Goal: Task Accomplishment & Management: Manage account settings

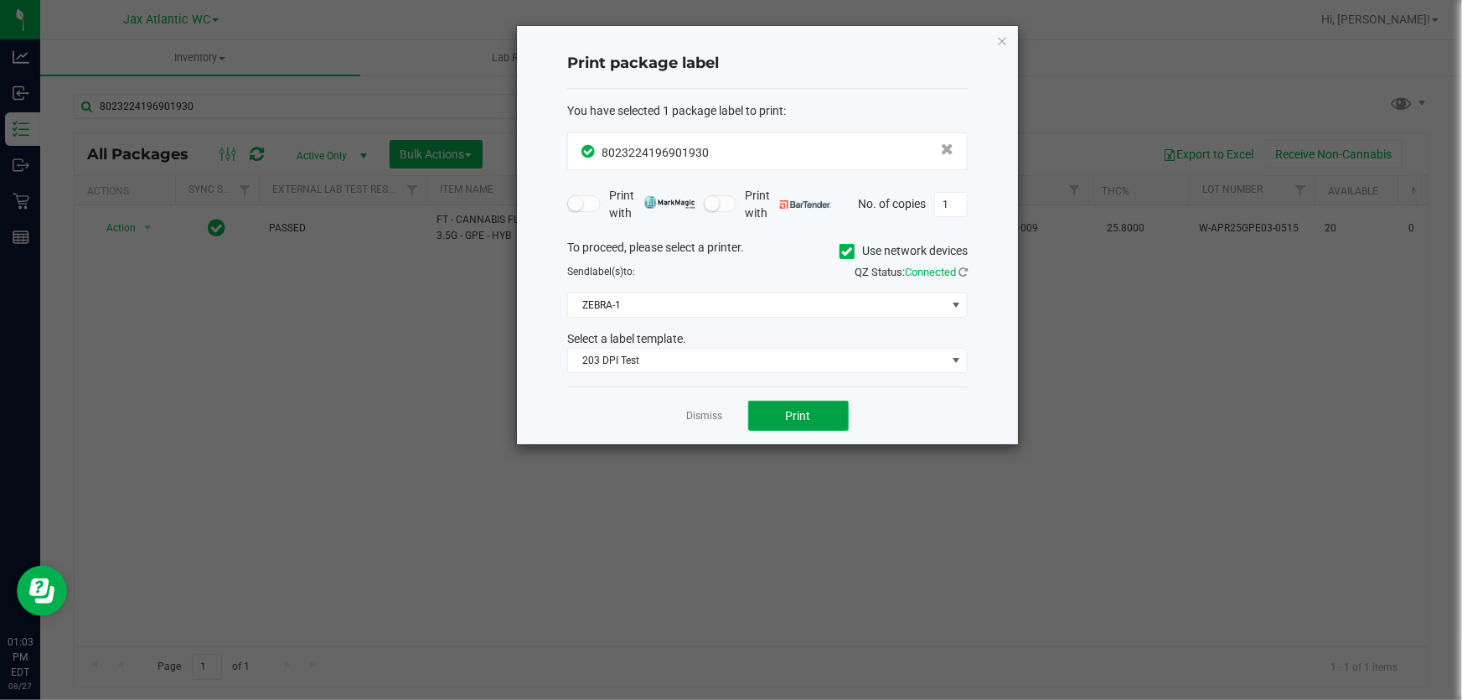
click at [793, 416] on span "Print" at bounding box center [798, 415] width 25 height 13
click at [704, 417] on link "Dismiss" at bounding box center [705, 416] width 36 height 14
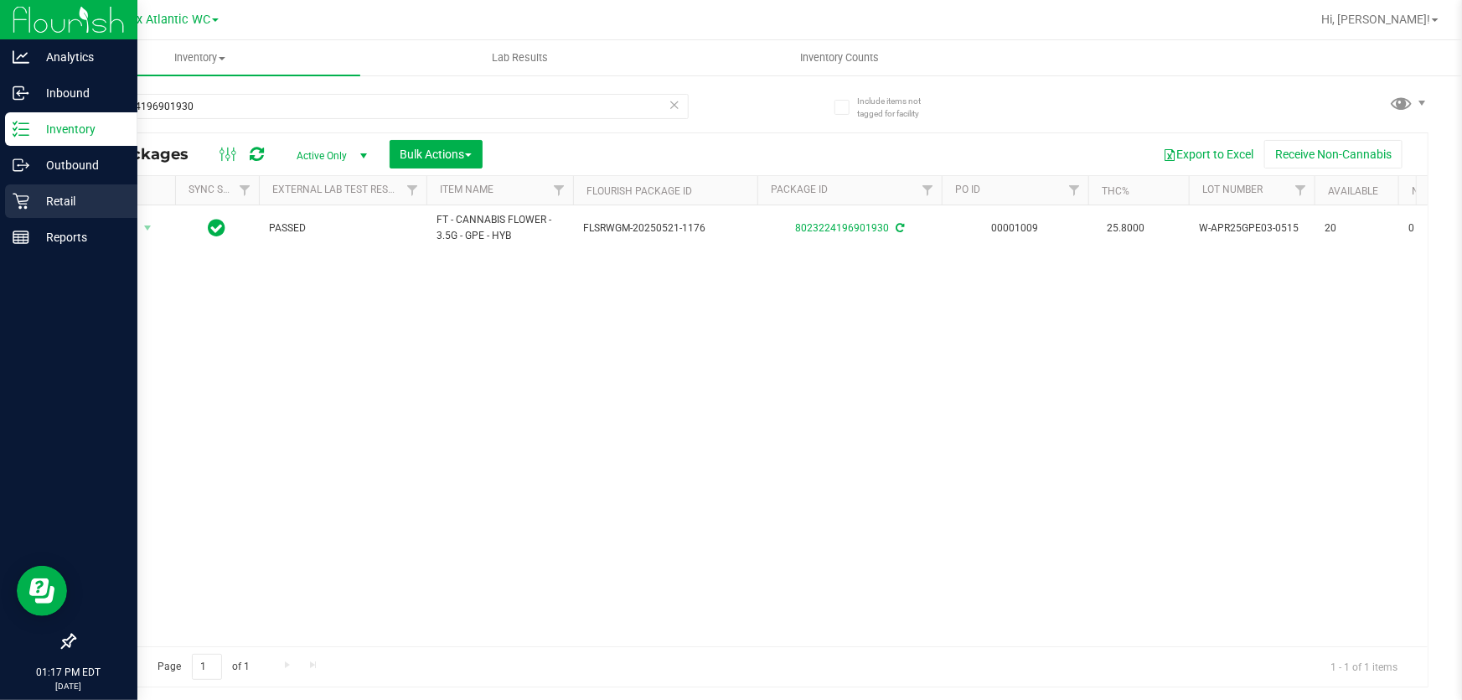
click at [13, 206] on icon at bounding box center [21, 201] width 17 height 17
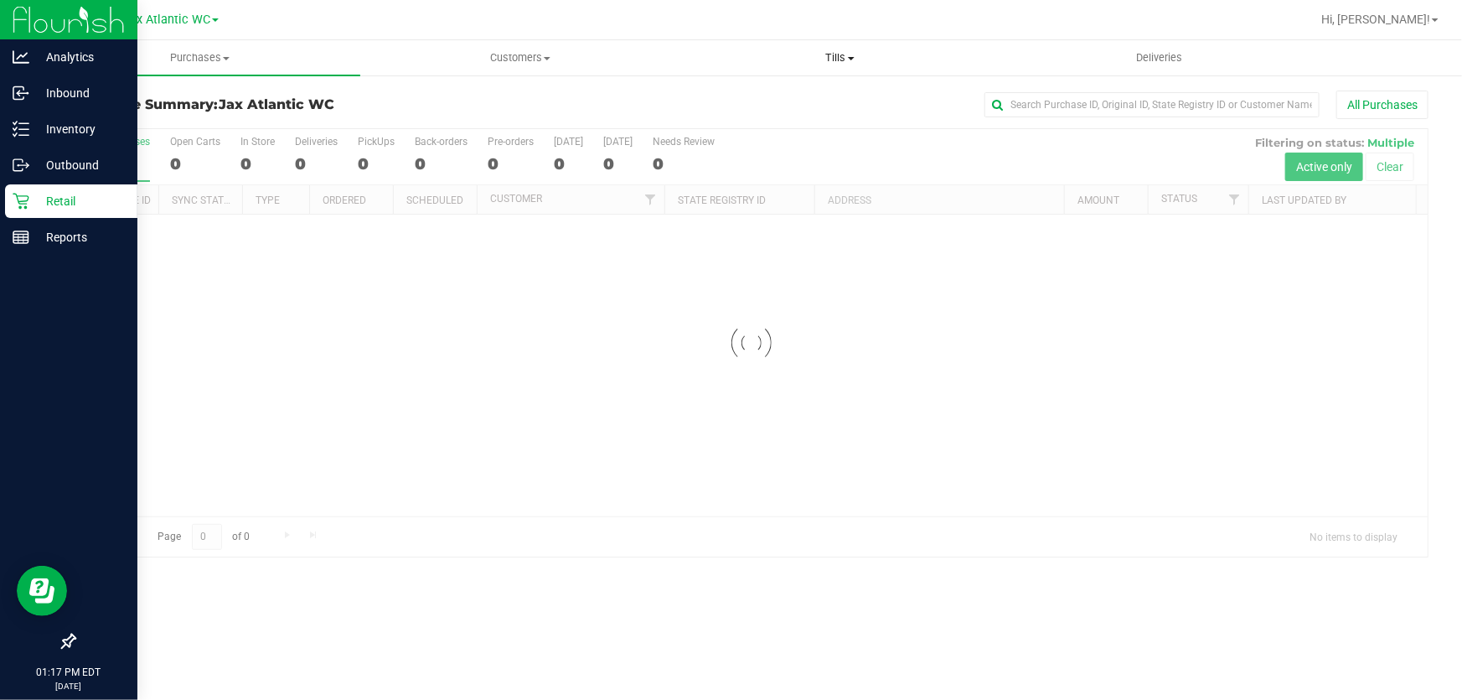
click at [836, 57] on span "Tills" at bounding box center [840, 57] width 318 height 15
click at [758, 100] on span "Manage tills" at bounding box center [736, 101] width 113 height 14
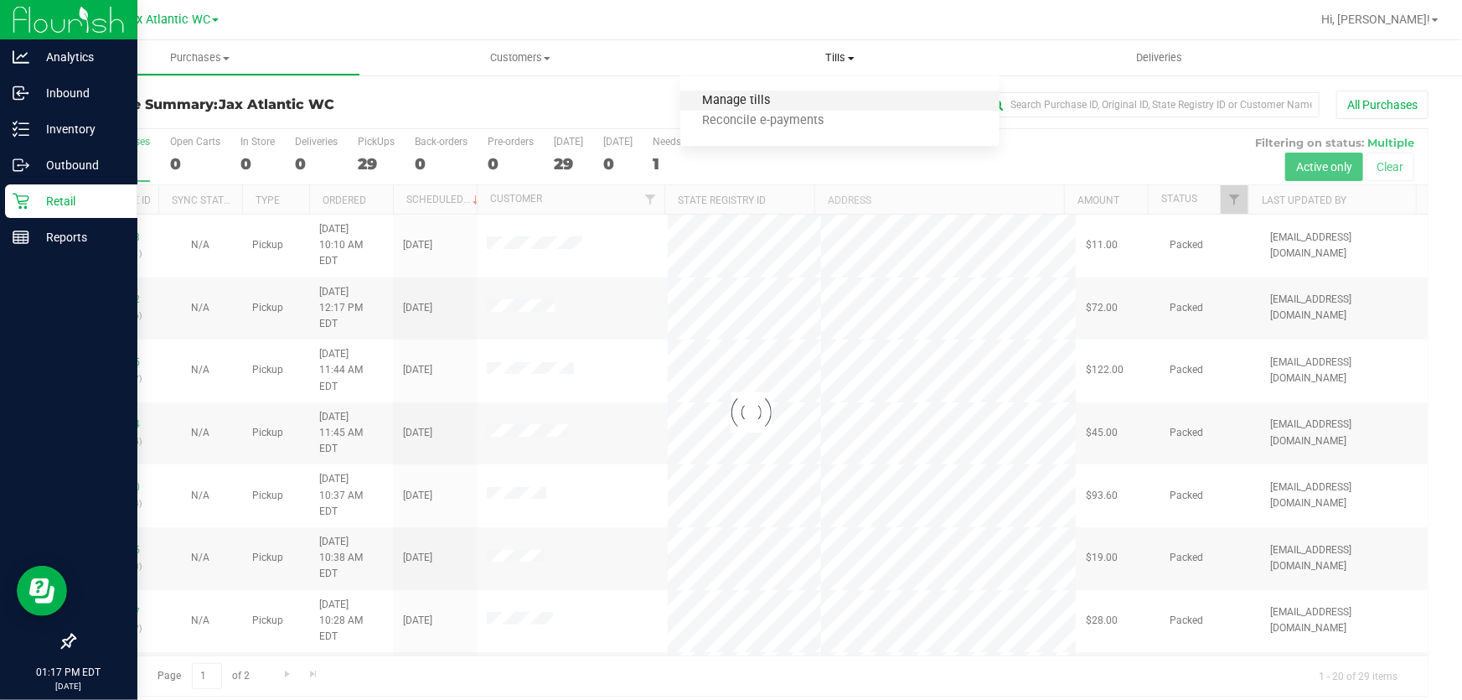
click at [738, 98] on span "Manage tills" at bounding box center [736, 101] width 113 height 14
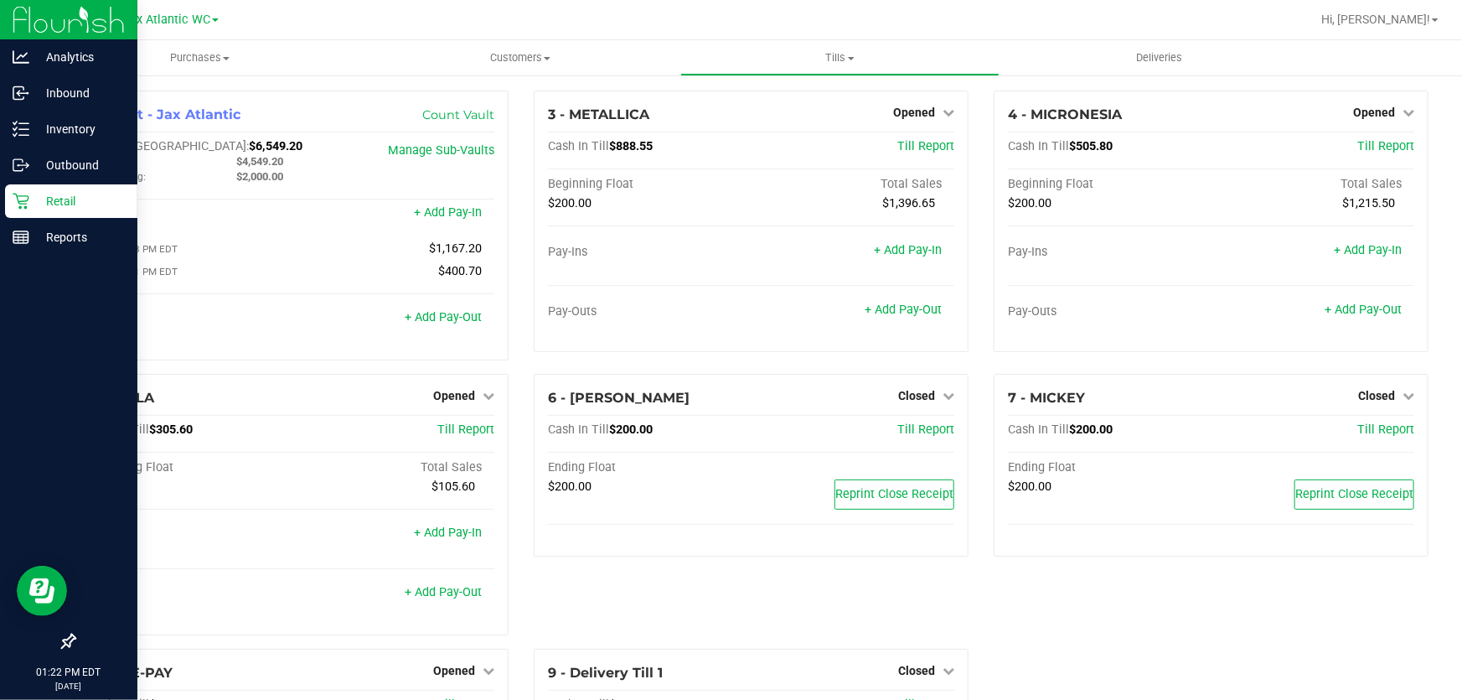
click at [26, 194] on icon at bounding box center [21, 201] width 17 height 17
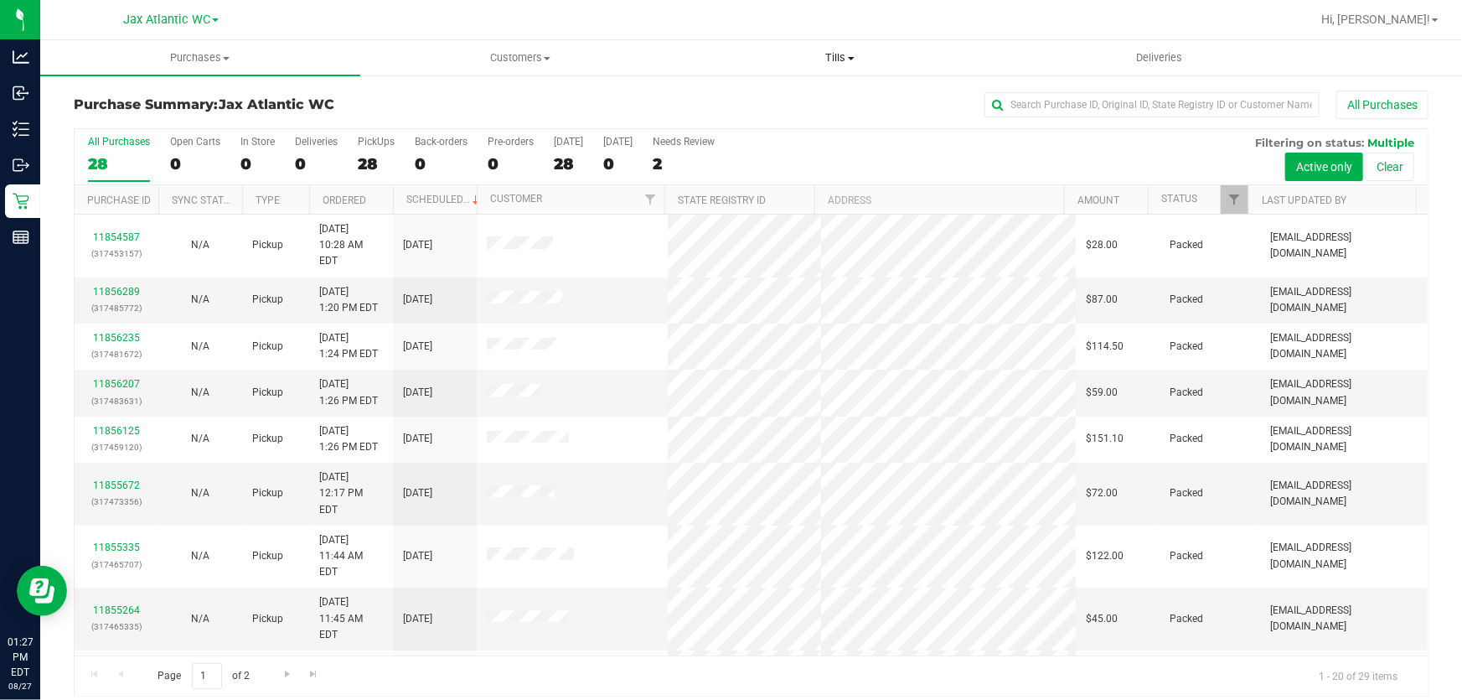
click at [840, 54] on span "Tills" at bounding box center [840, 57] width 318 height 15
click at [823, 96] on li "Manage tills" at bounding box center [840, 101] width 320 height 20
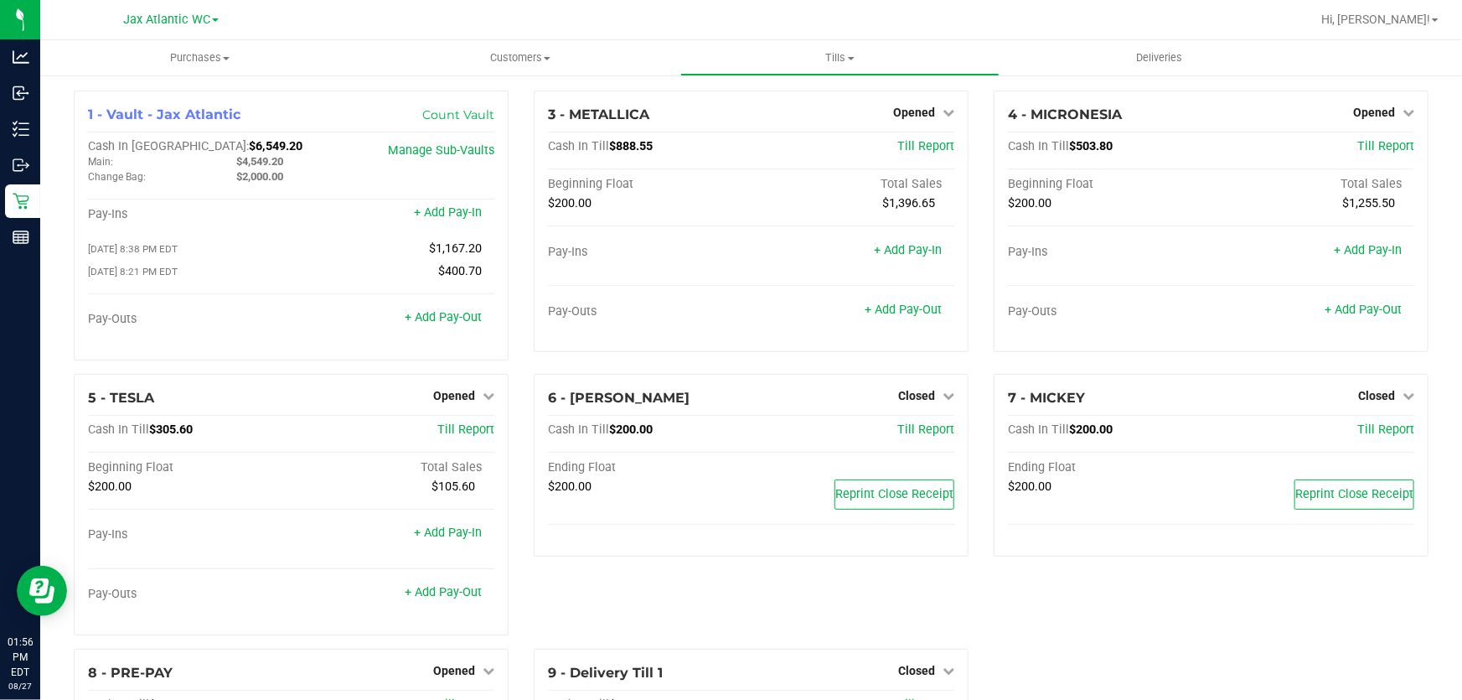
click at [696, 570] on div "6 - MICK-JAGGER Closed Open Till Cash In Till $200.00 Till Report Ending Float …" at bounding box center [751, 511] width 460 height 275
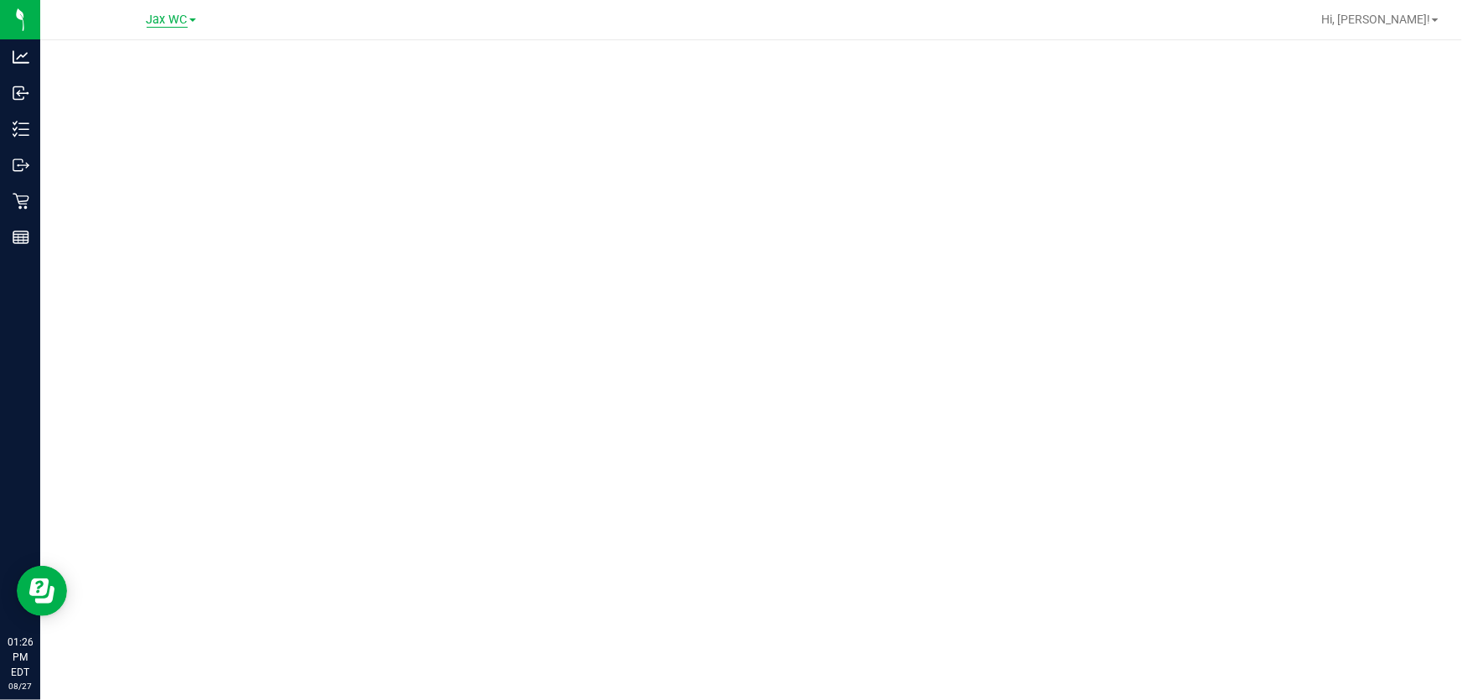
click at [172, 18] on span "Jax WC" at bounding box center [167, 20] width 41 height 15
click at [175, 65] on link "Jax Atlantic WC" at bounding box center [171, 59] width 245 height 23
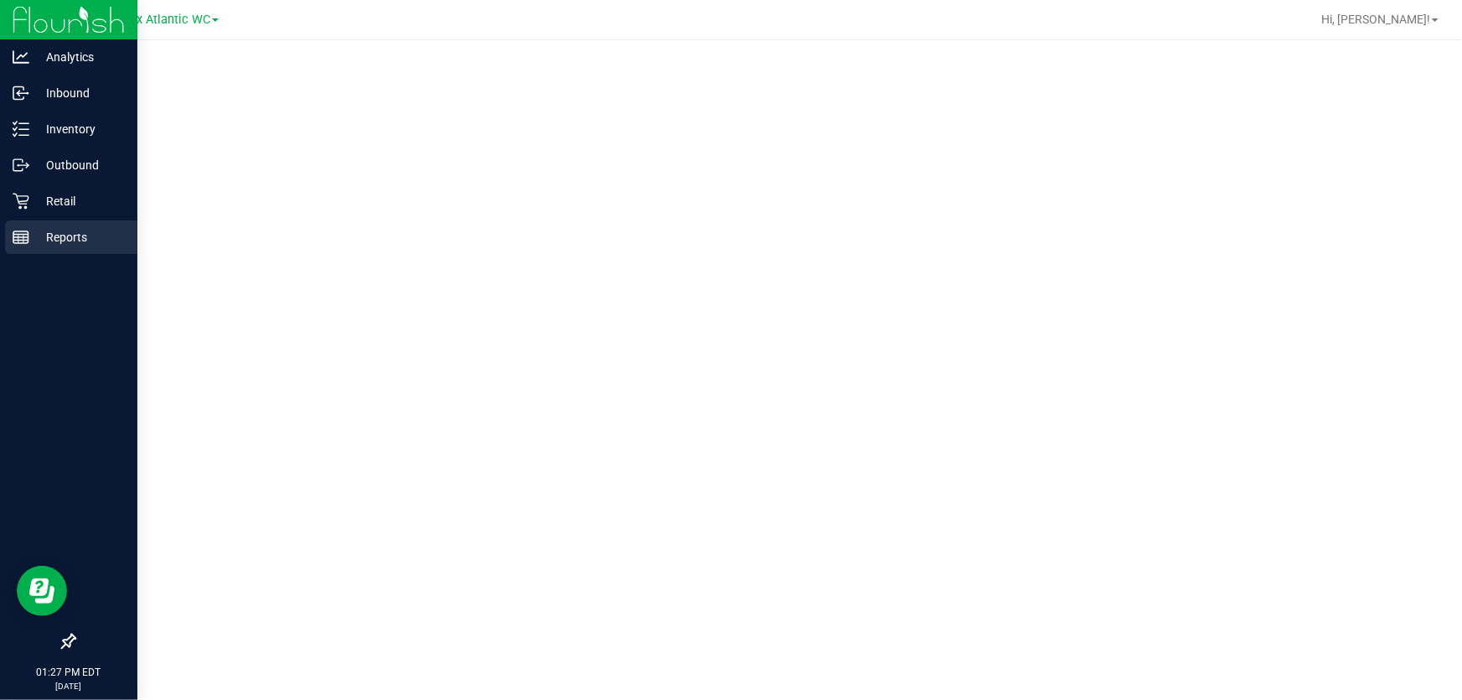
click at [39, 235] on p "Reports" at bounding box center [79, 237] width 101 height 20
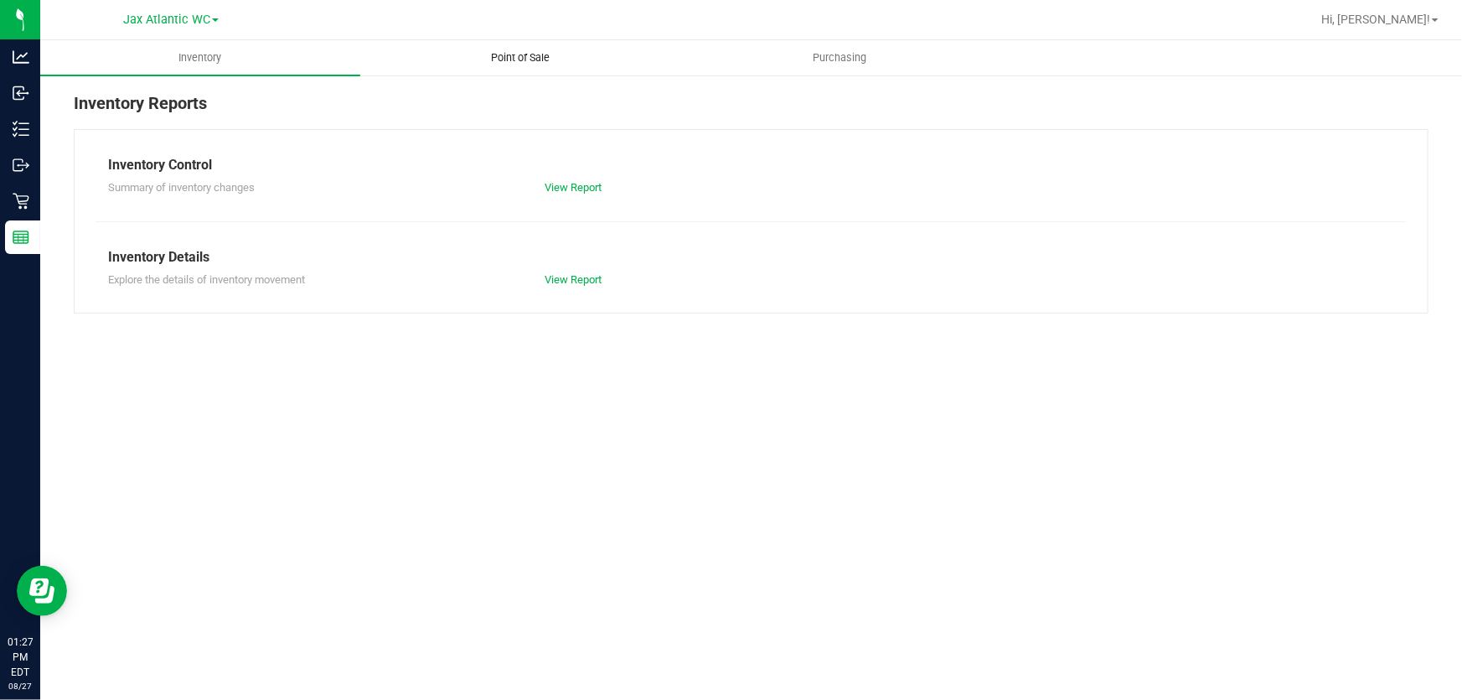
click at [535, 59] on span "Point of Sale" at bounding box center [520, 57] width 104 height 15
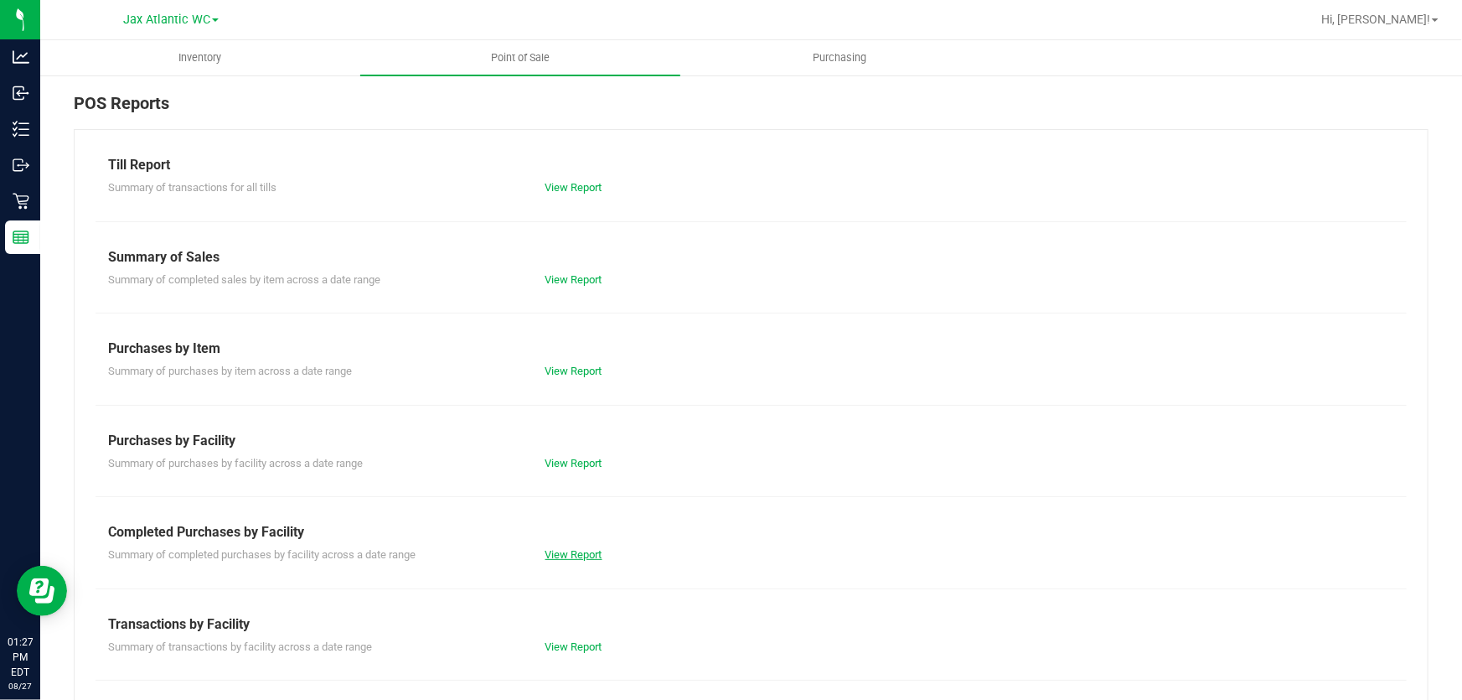
click at [581, 548] on link "View Report" at bounding box center [573, 554] width 57 height 13
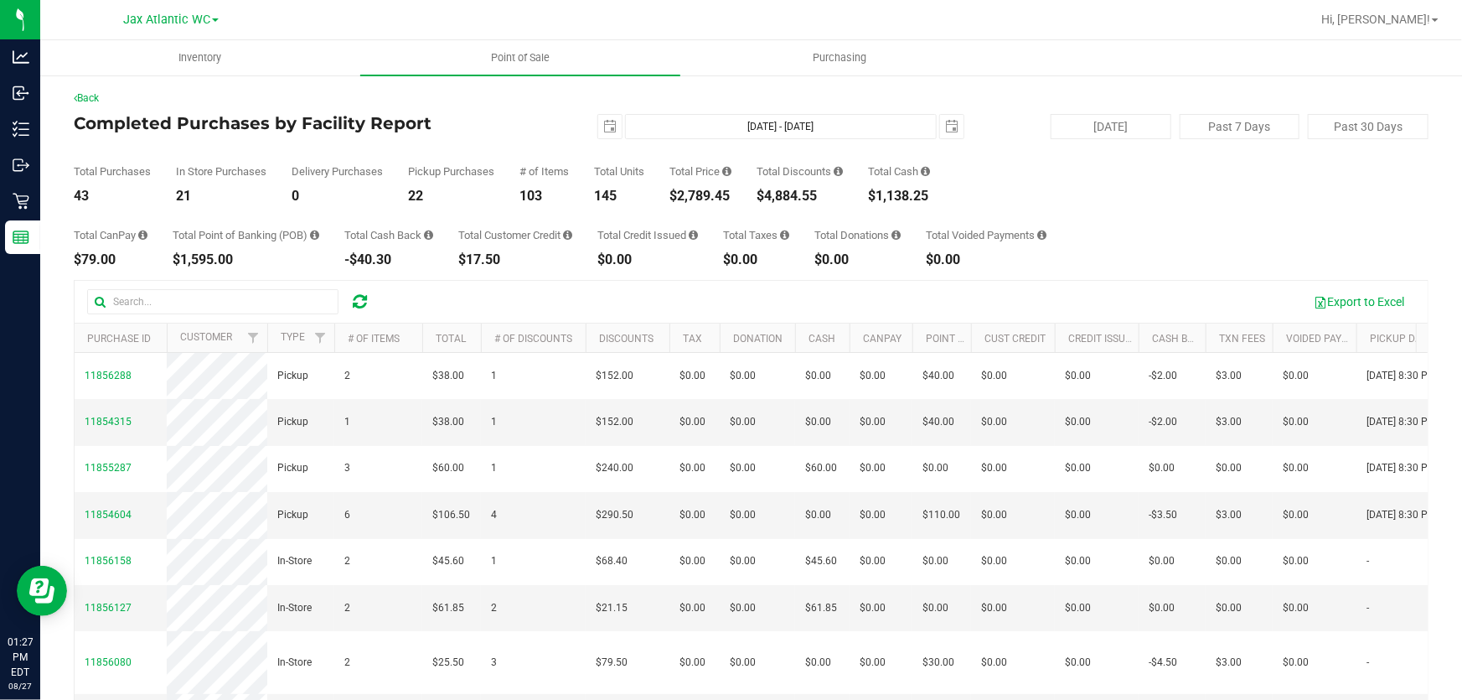
click at [440, 111] on div "Back Completed Purchases by Facility Report 2025-08-27 Aug 27, 2025 - Aug 27, 2…" at bounding box center [751, 462] width 1355 height 744
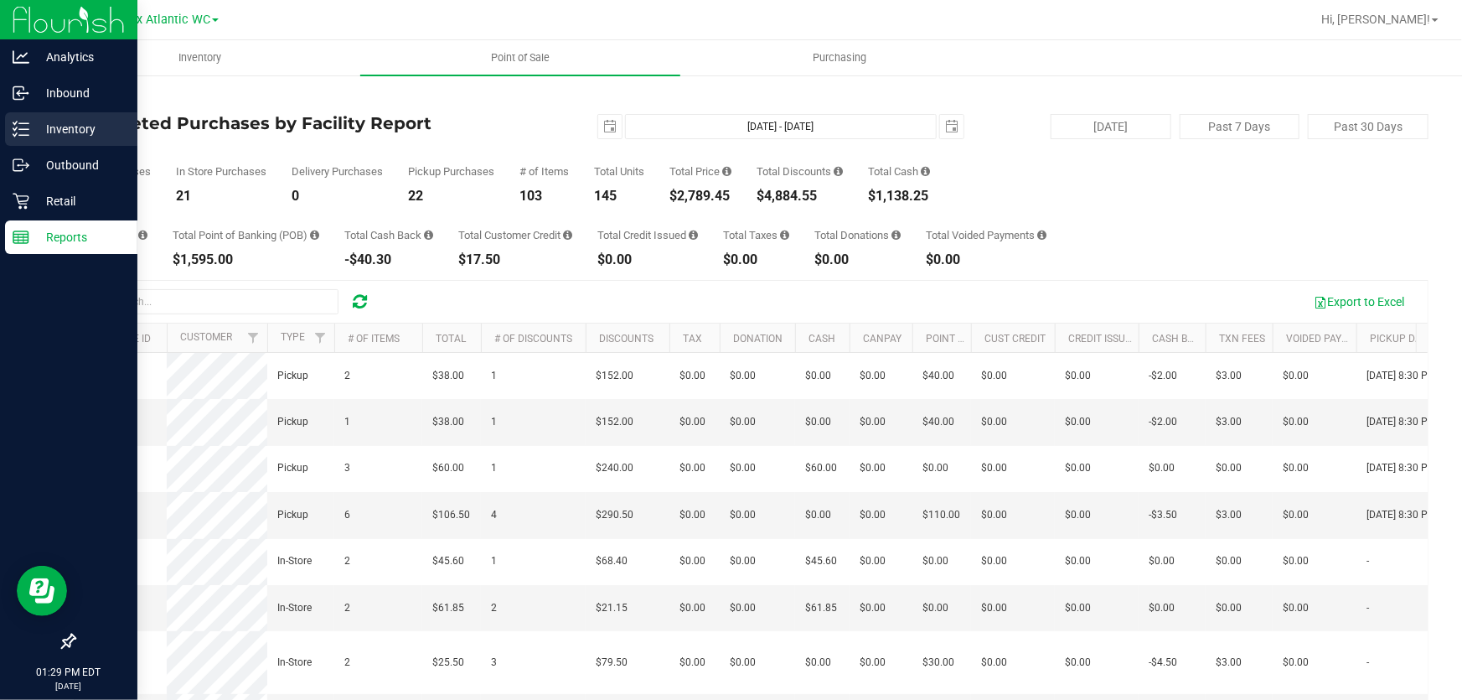
click at [44, 121] on p "Inventory" at bounding box center [79, 129] width 101 height 20
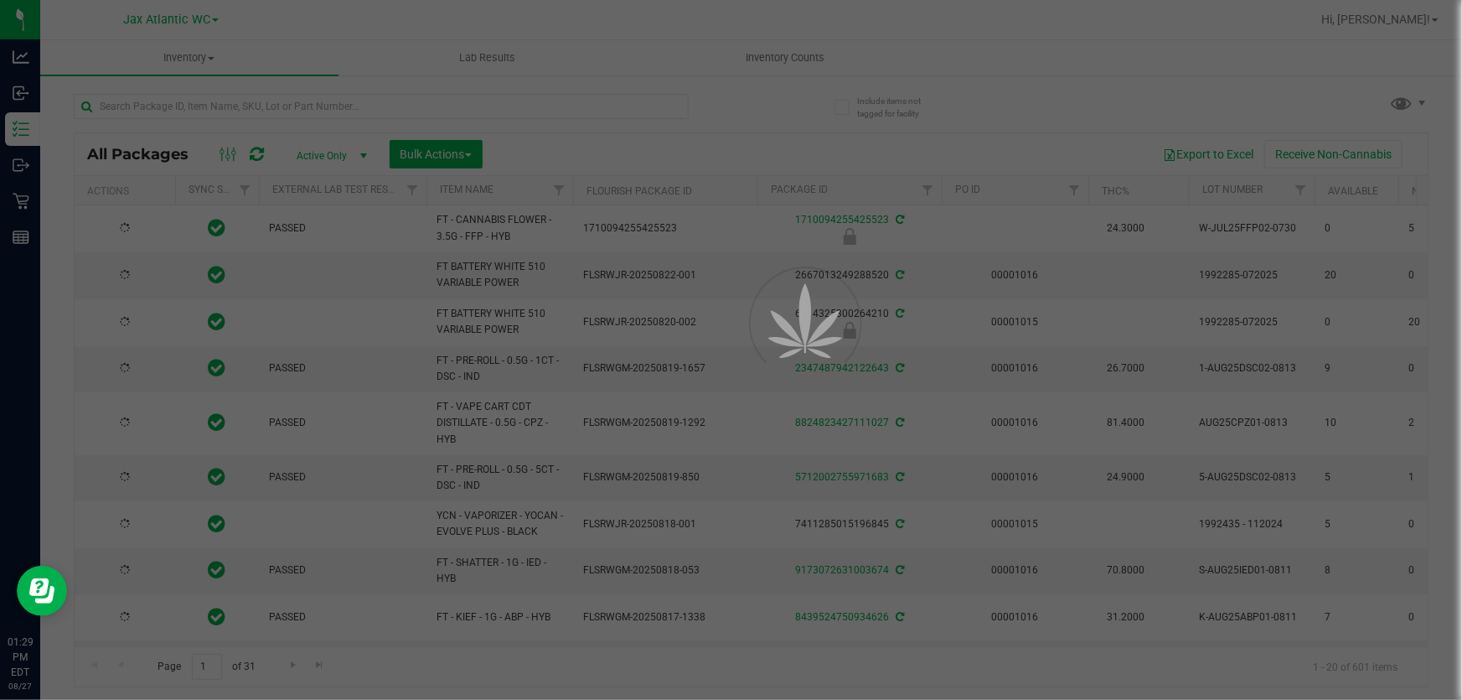
type input "2026-02-15"
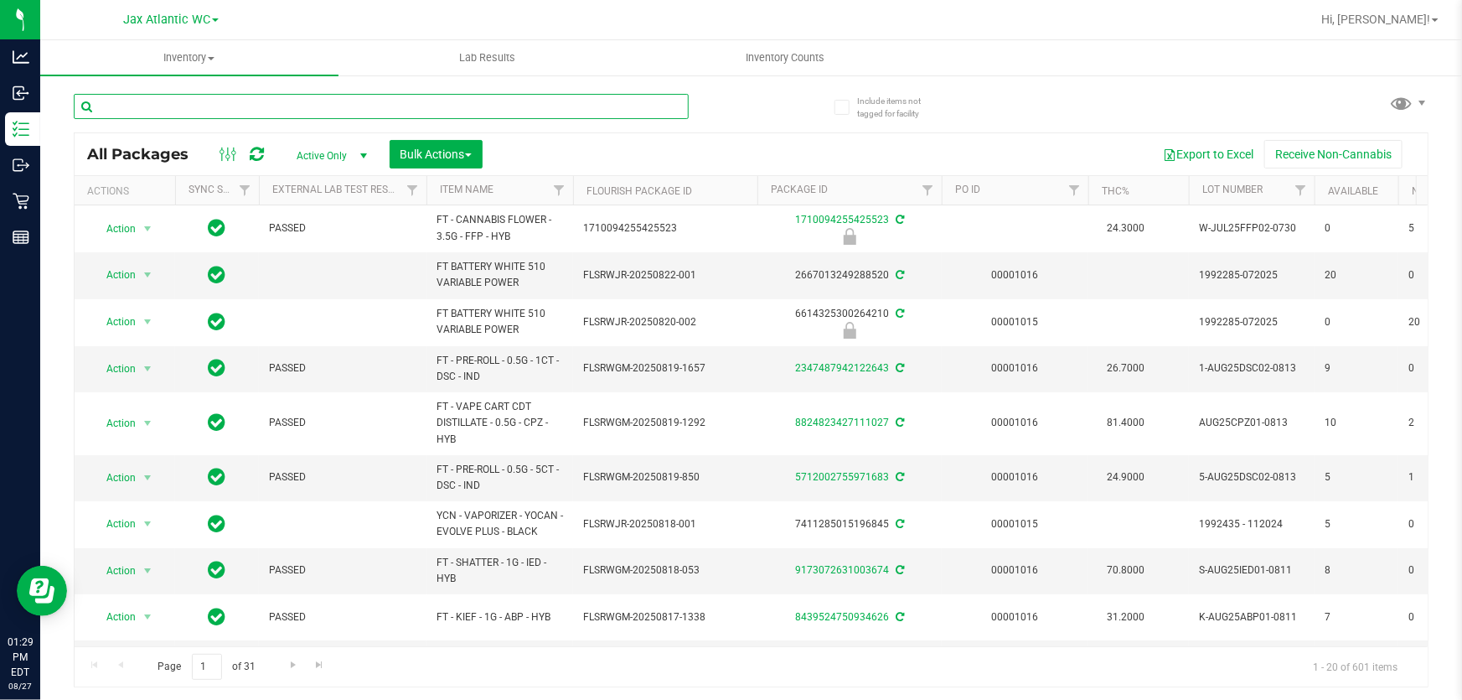
click at [235, 106] on input "text" at bounding box center [381, 106] width 615 height 25
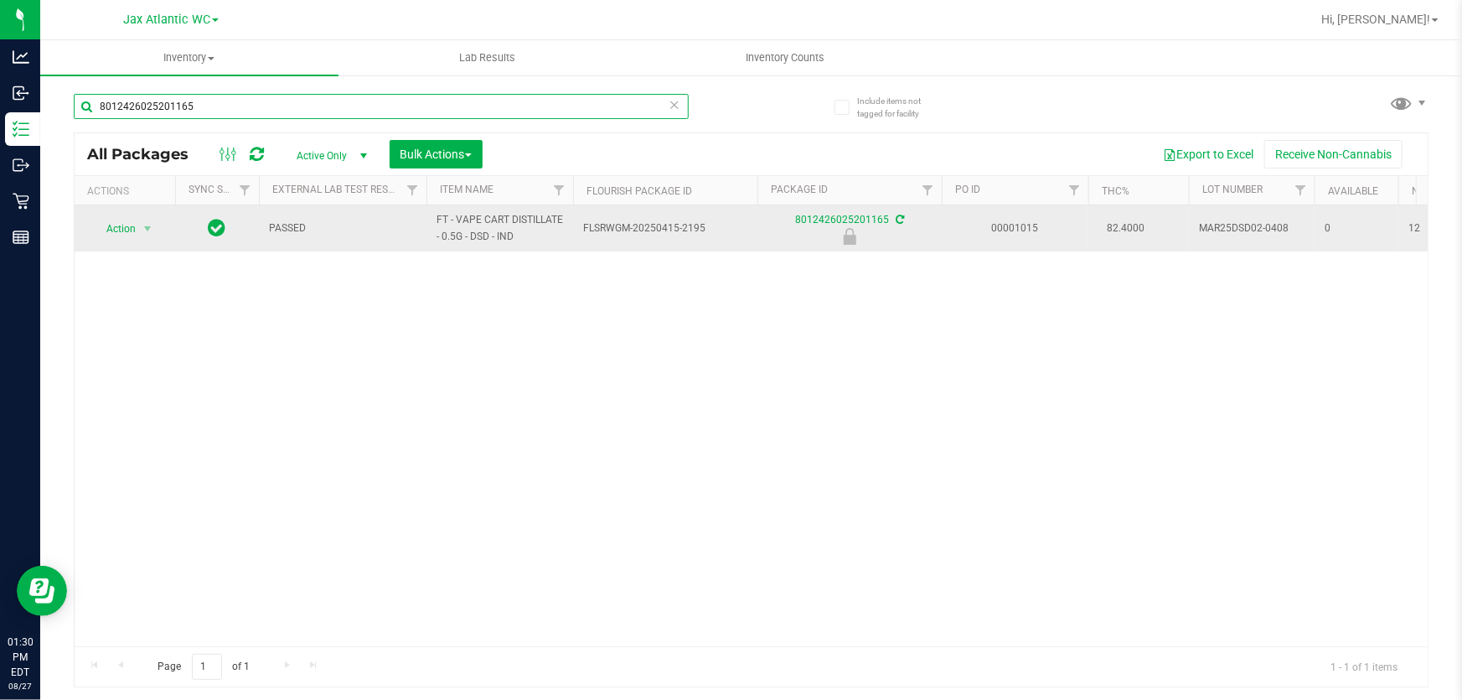
type input "8012426025201165"
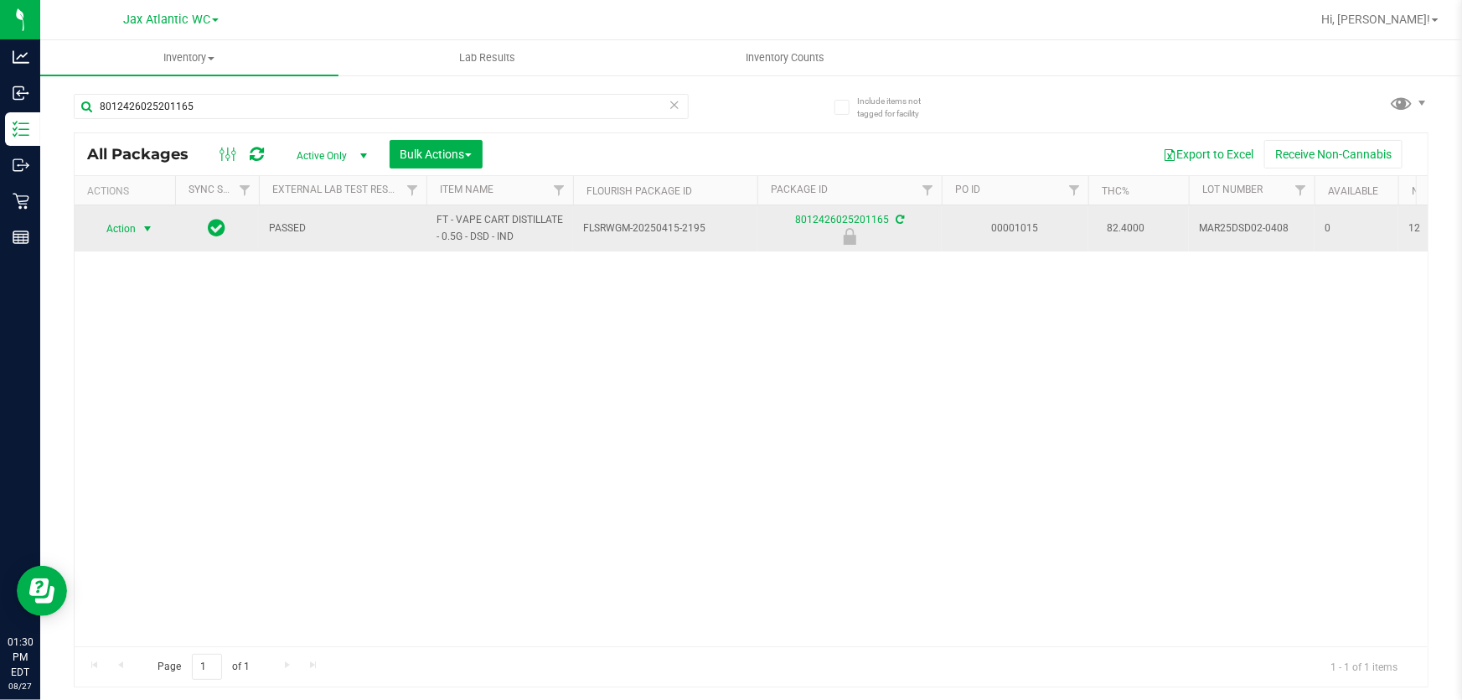
click at [119, 231] on span "Action" at bounding box center [113, 228] width 45 height 23
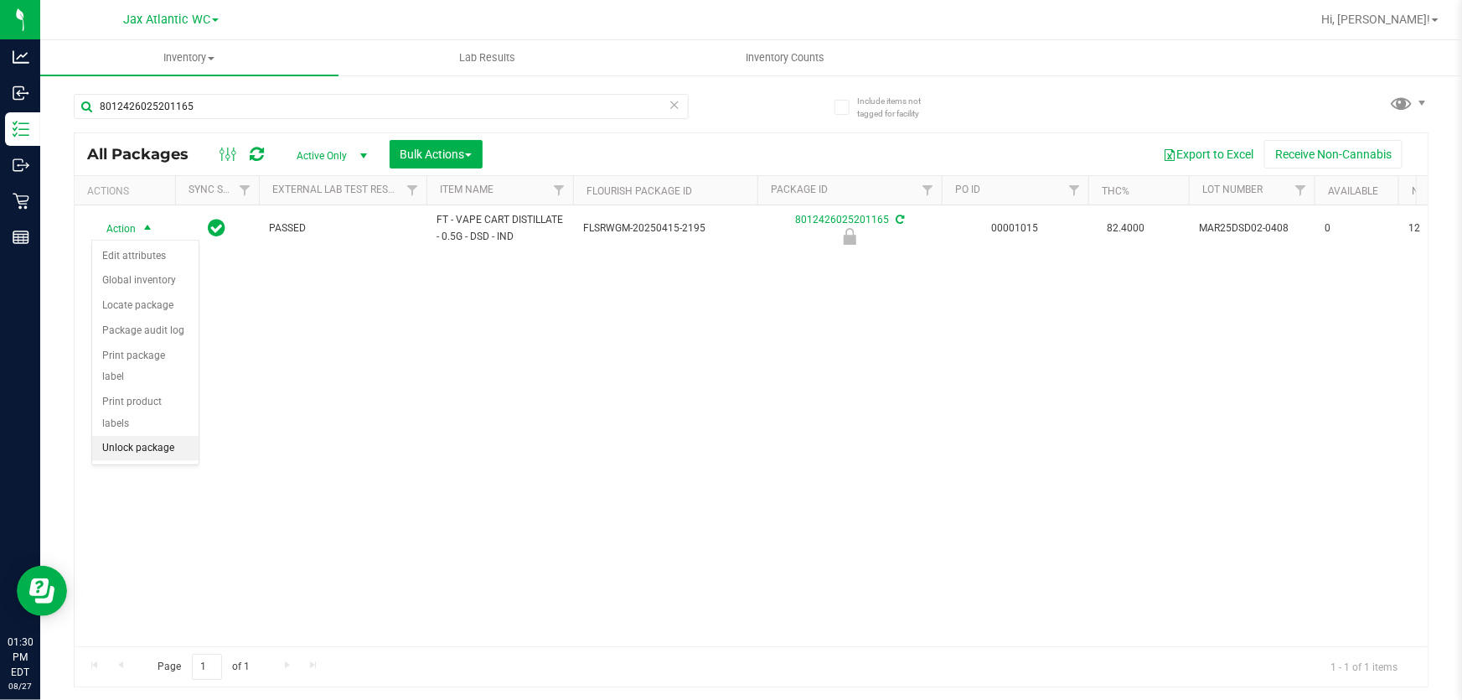
click at [119, 436] on li "Unlock package" at bounding box center [145, 448] width 106 height 25
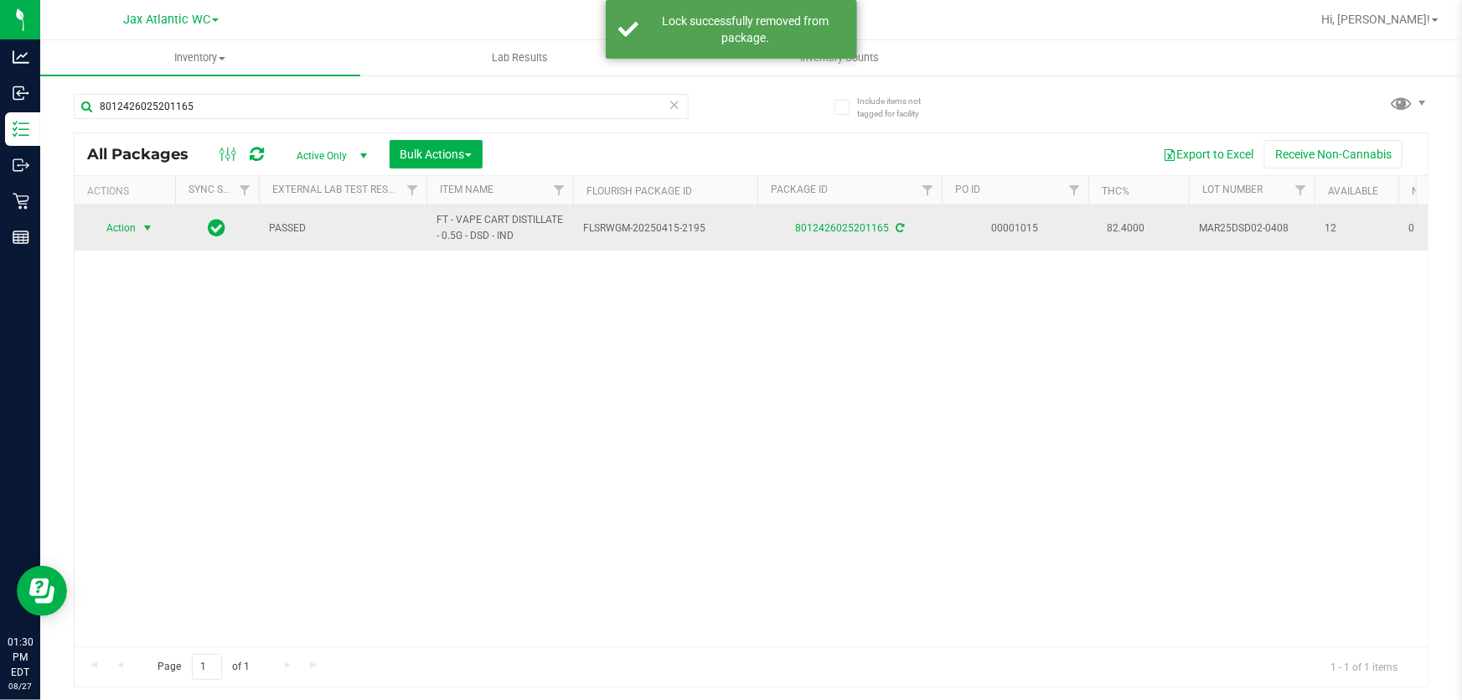
click at [117, 228] on span "Action" at bounding box center [113, 227] width 45 height 23
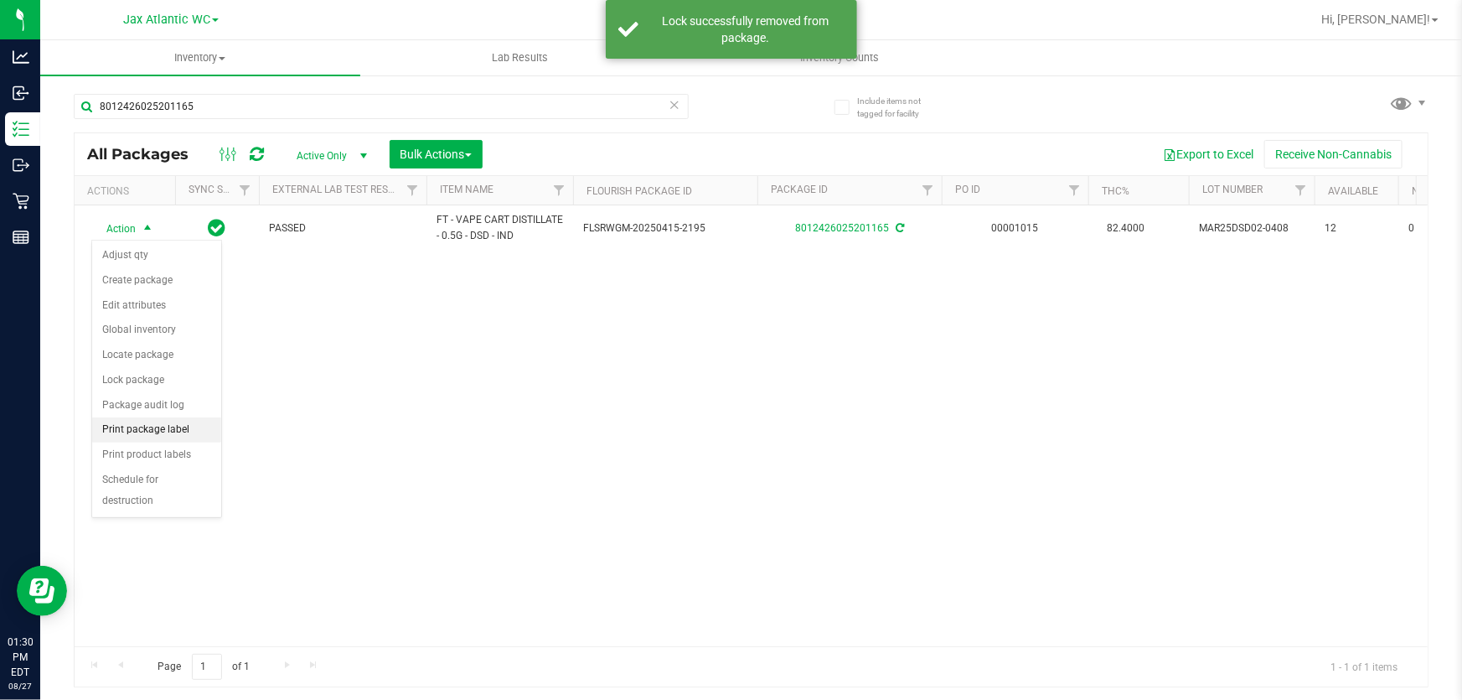
click at [142, 432] on li "Print package label" at bounding box center [156, 429] width 129 height 25
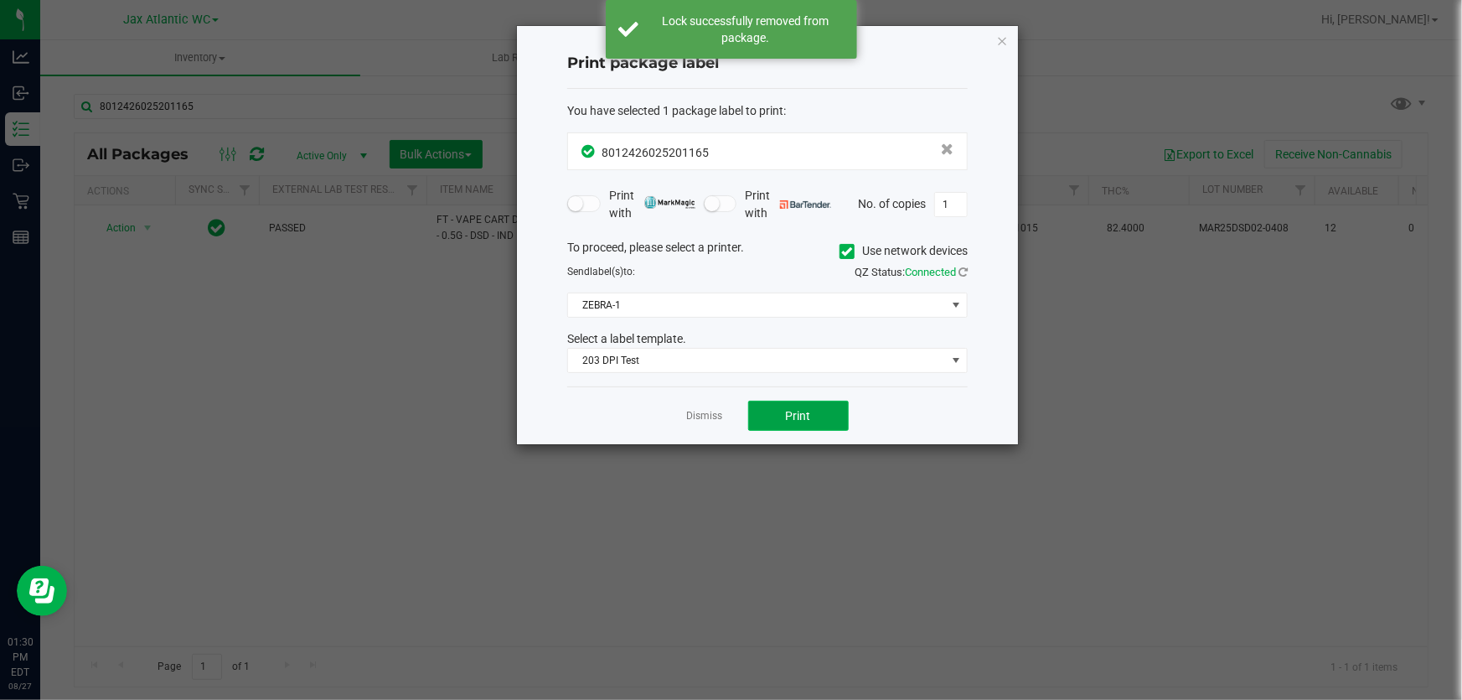
click at [776, 419] on button "Print" at bounding box center [798, 416] width 101 height 30
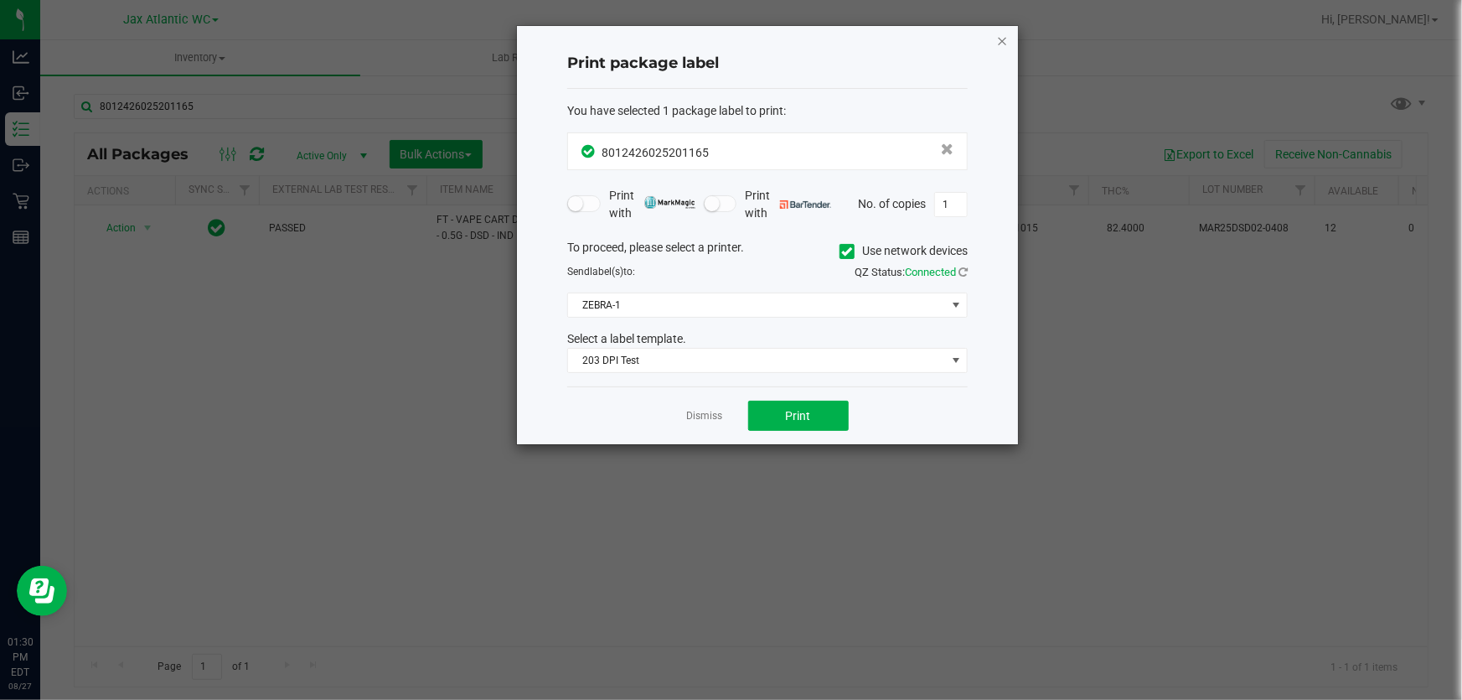
click at [1005, 36] on icon "button" at bounding box center [1002, 40] width 12 height 20
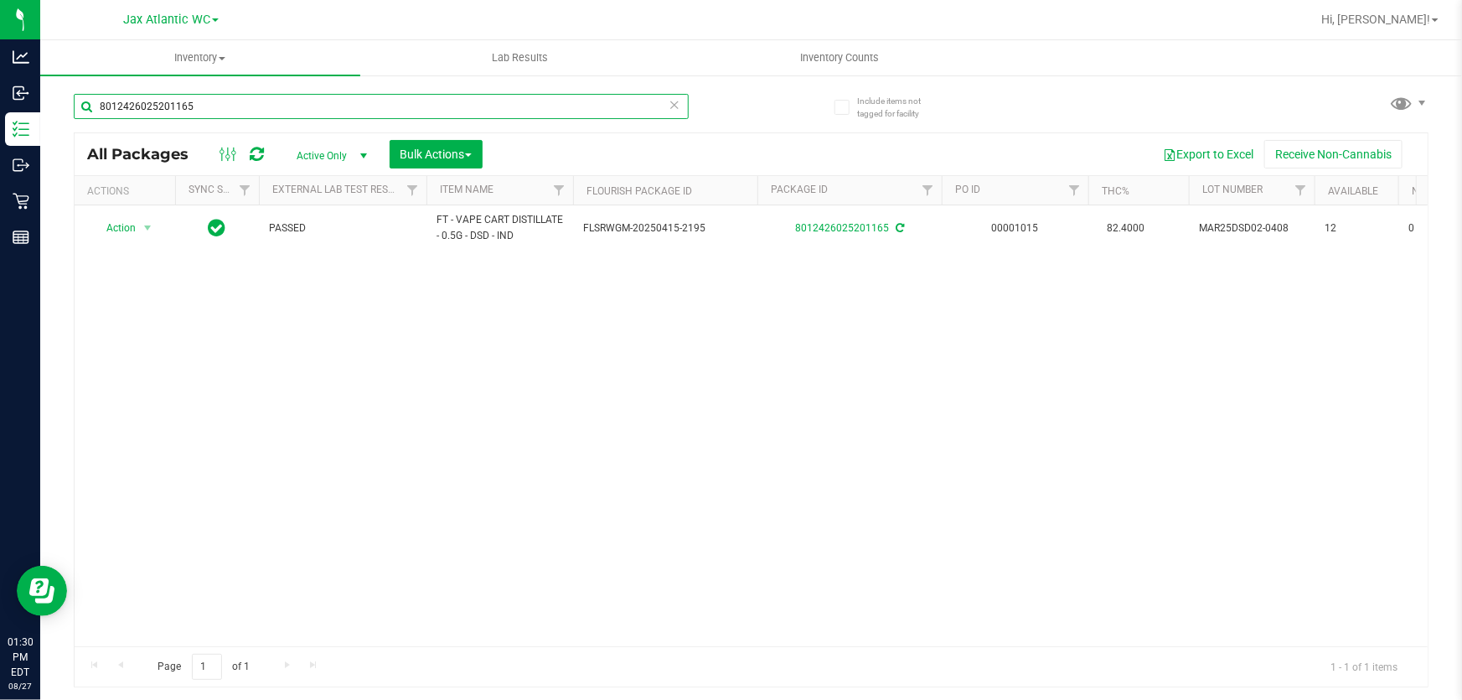
click at [288, 100] on input "8012426025201165" at bounding box center [381, 106] width 615 height 25
click at [287, 100] on input "8012426025201165" at bounding box center [381, 106] width 615 height 25
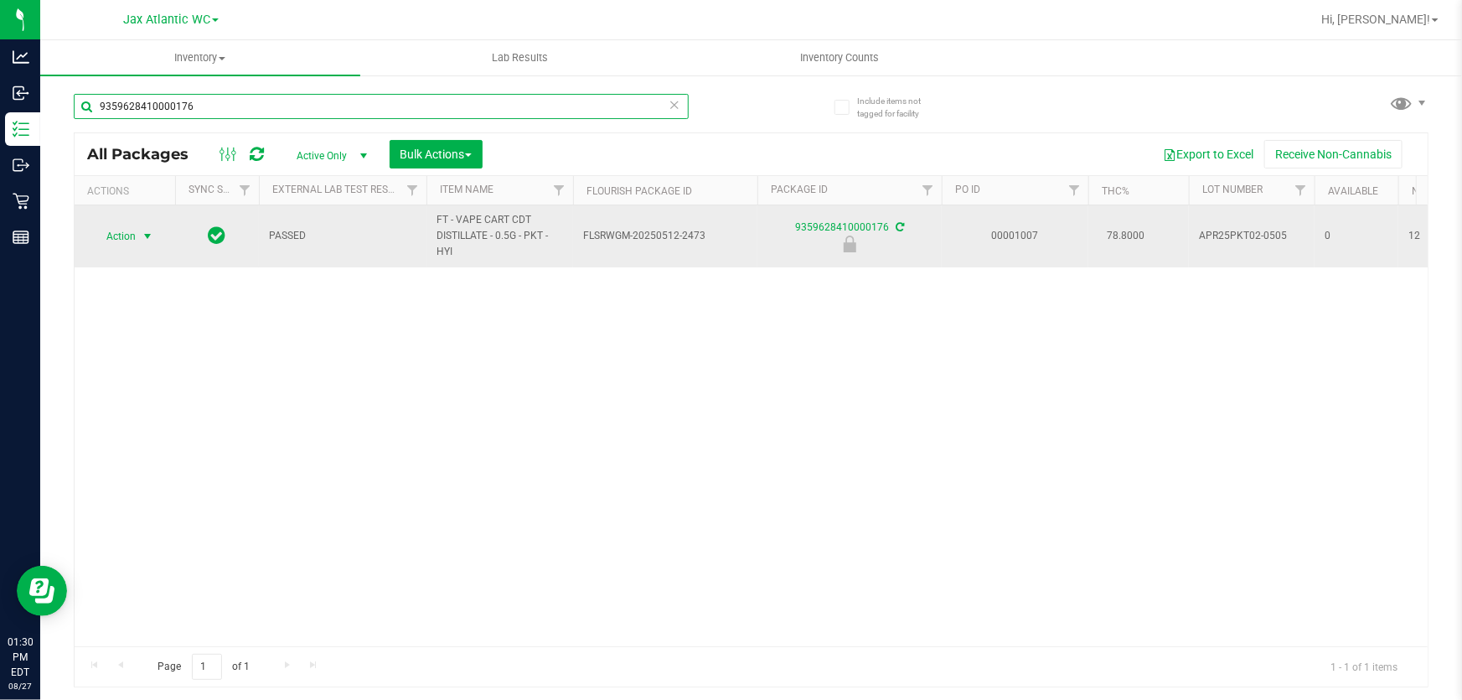
type input "9359628410000176"
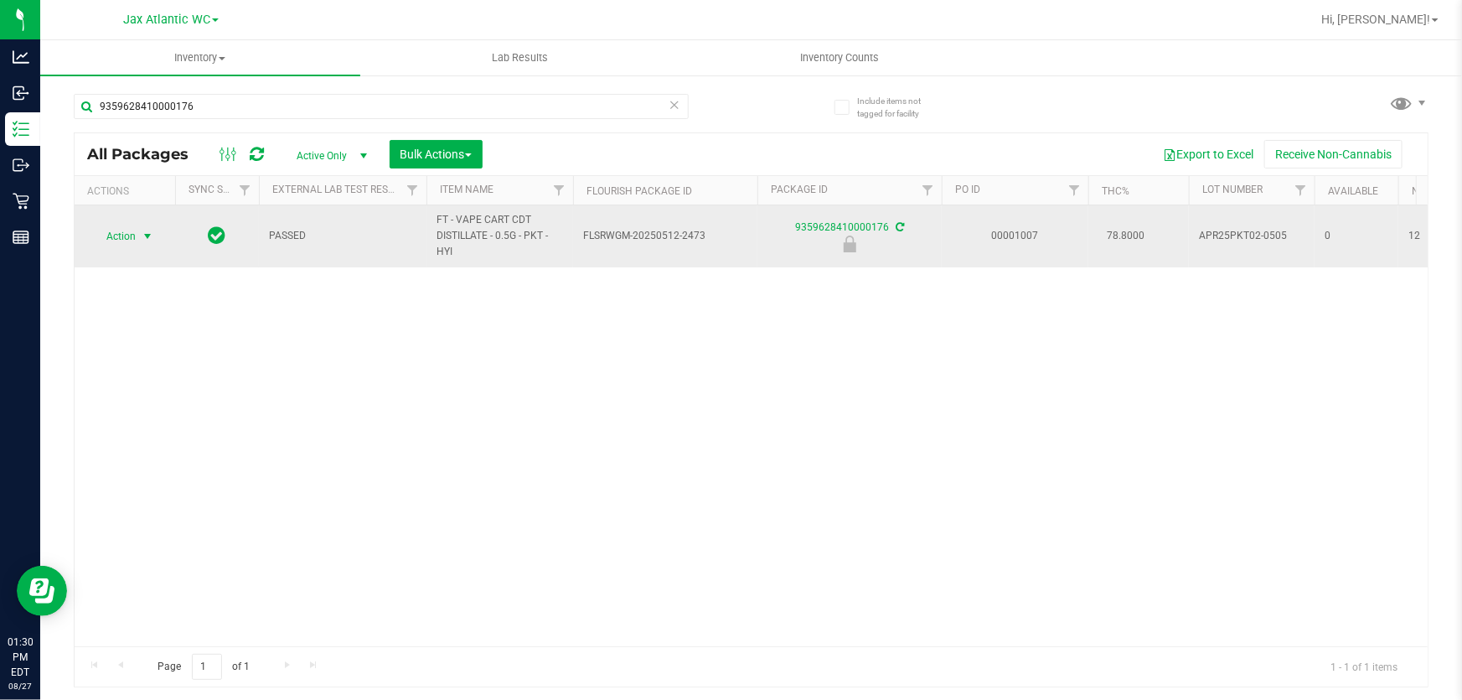
click at [130, 239] on span "Action" at bounding box center [113, 236] width 45 height 23
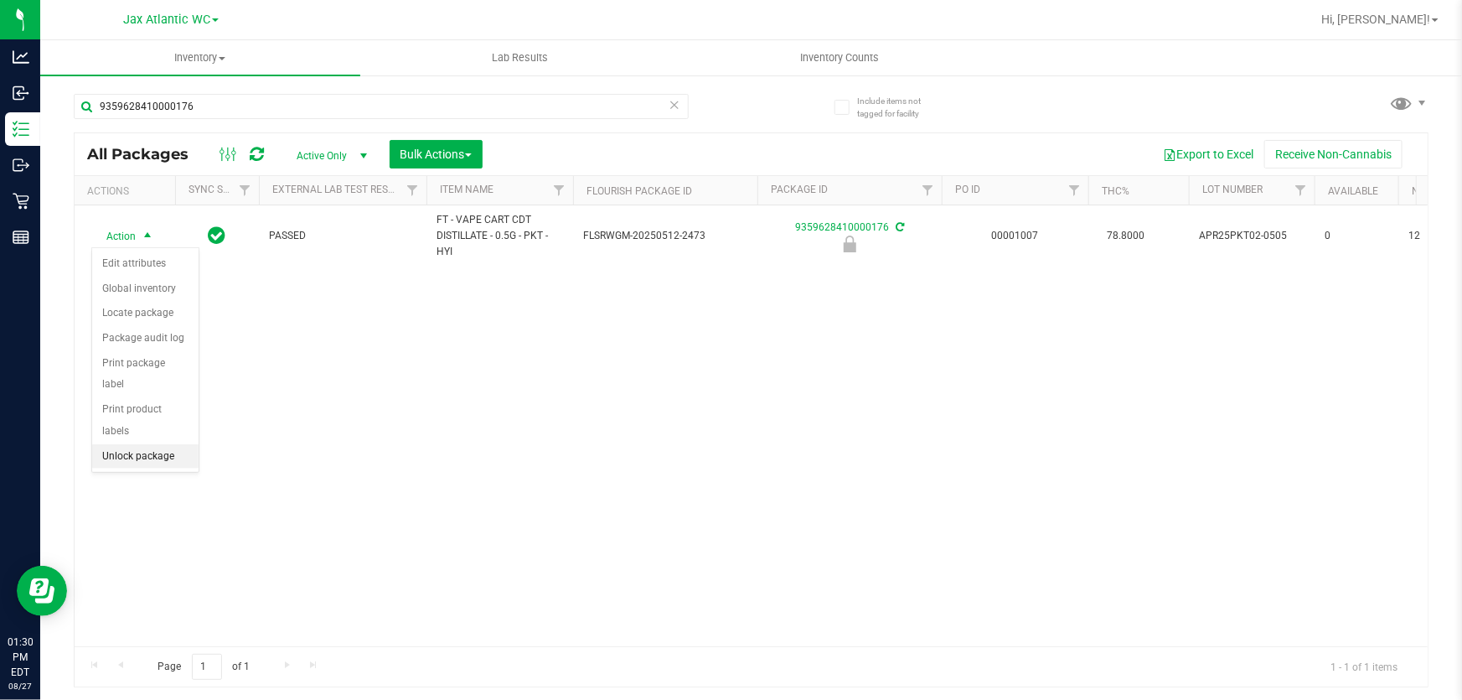
click at [117, 444] on li "Unlock package" at bounding box center [145, 456] width 106 height 25
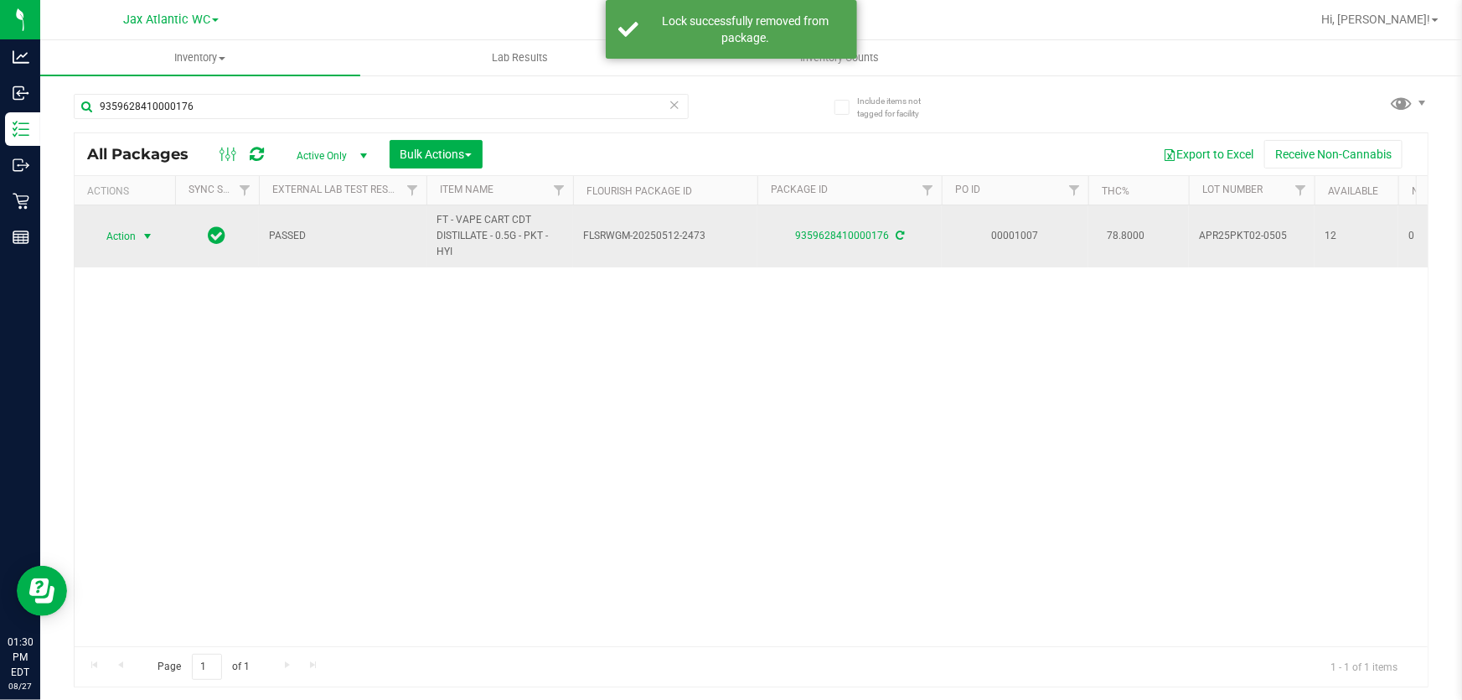
click at [117, 236] on span "Action" at bounding box center [113, 236] width 45 height 23
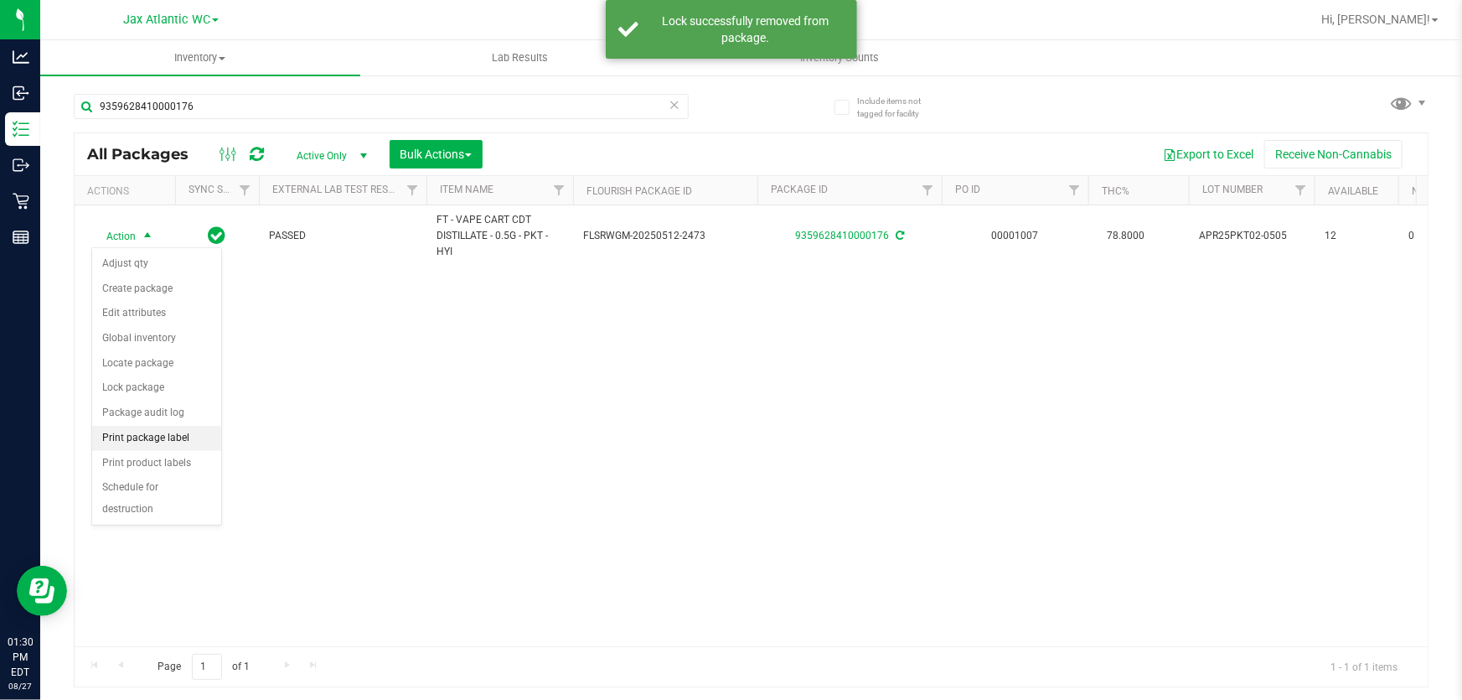
click at [163, 437] on li "Print package label" at bounding box center [156, 438] width 129 height 25
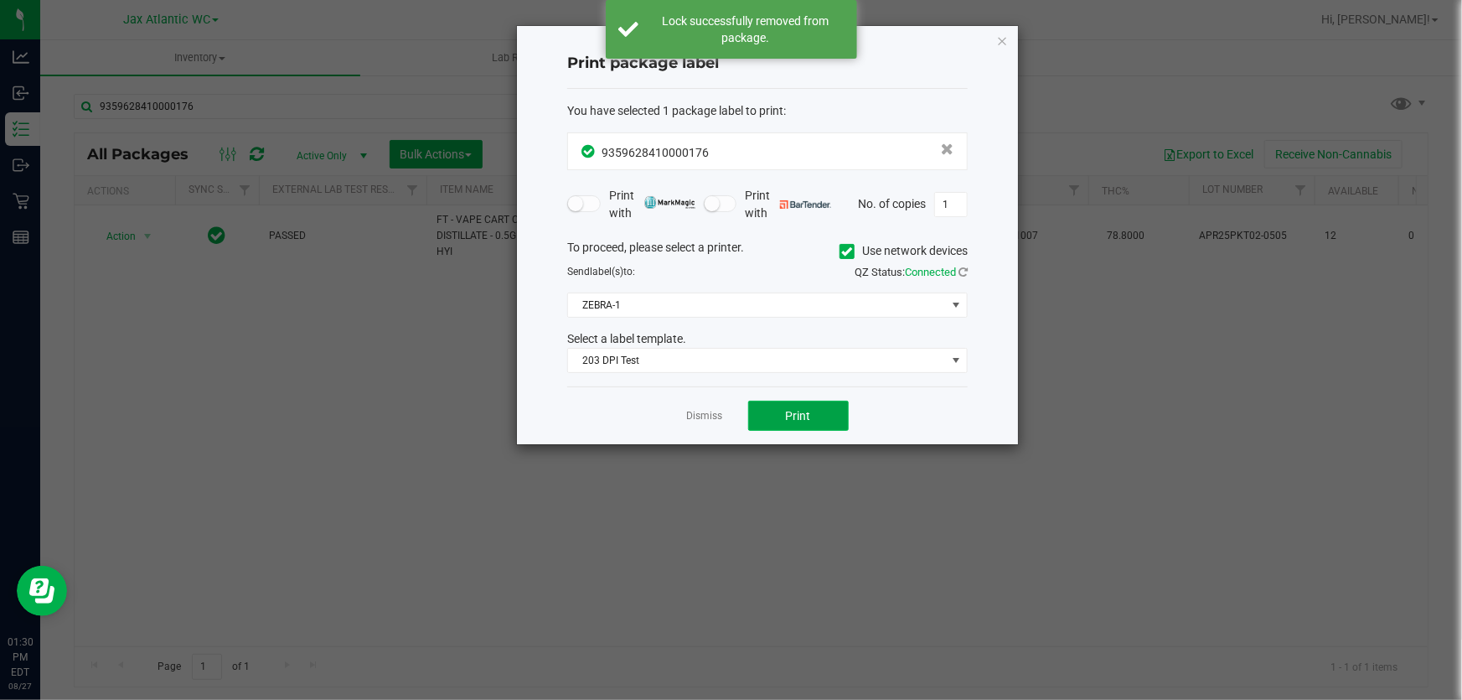
click at [796, 413] on span "Print" at bounding box center [798, 415] width 25 height 13
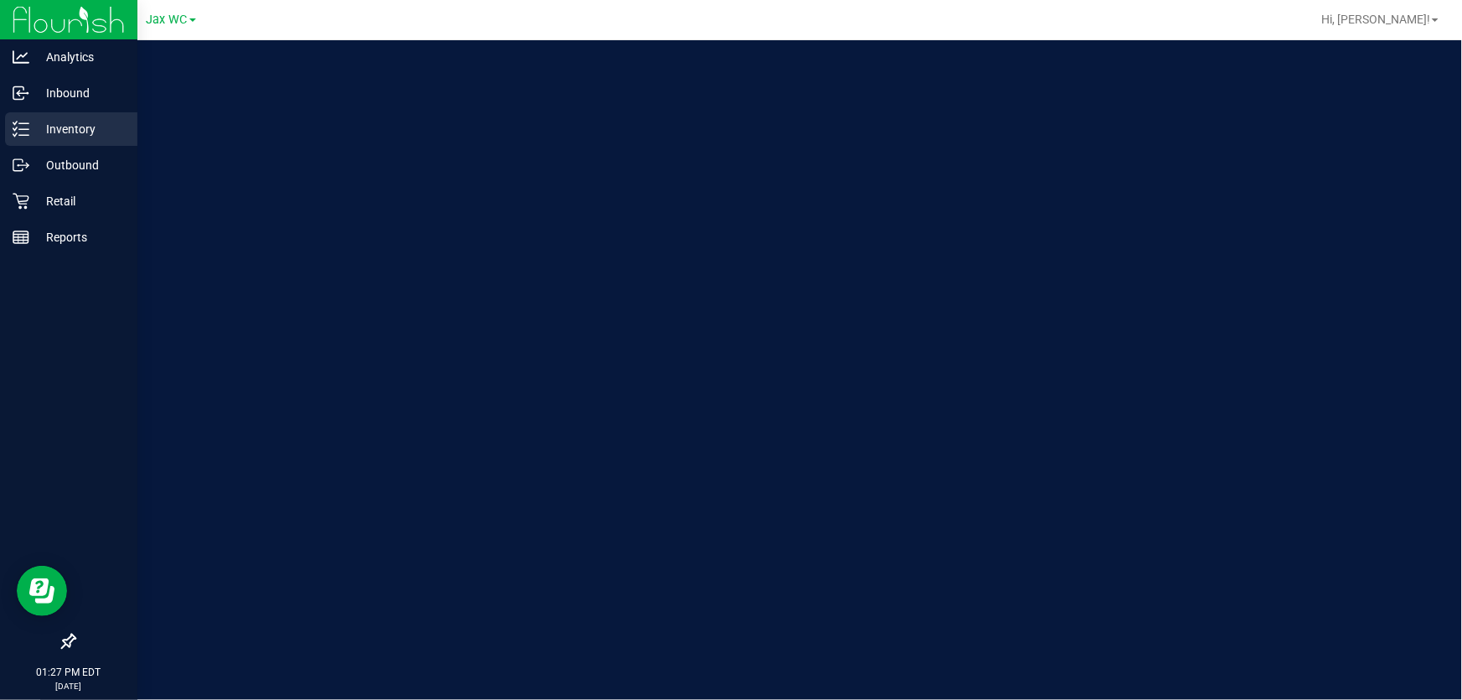
click at [24, 123] on line at bounding box center [23, 123] width 9 height 0
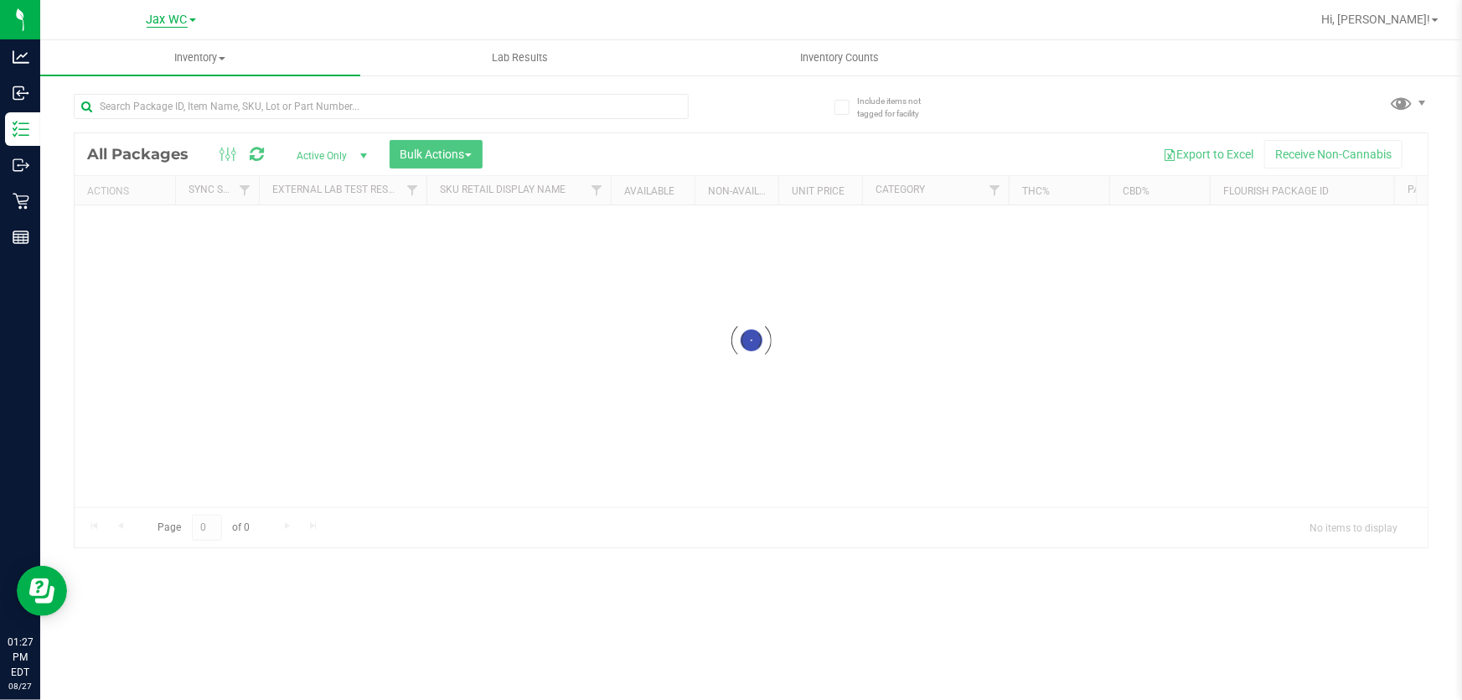
click at [168, 17] on span "Jax WC" at bounding box center [167, 20] width 41 height 15
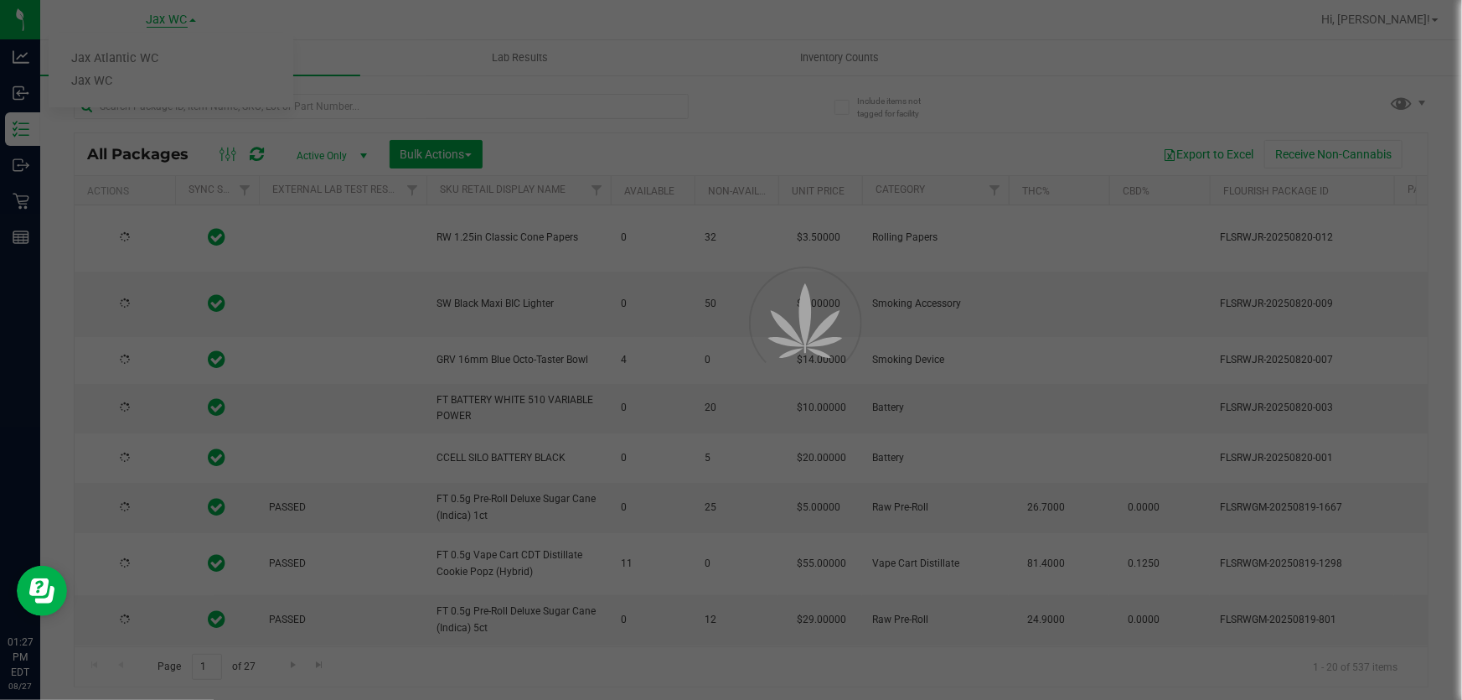
click at [154, 54] on div at bounding box center [731, 350] width 1462 height 700
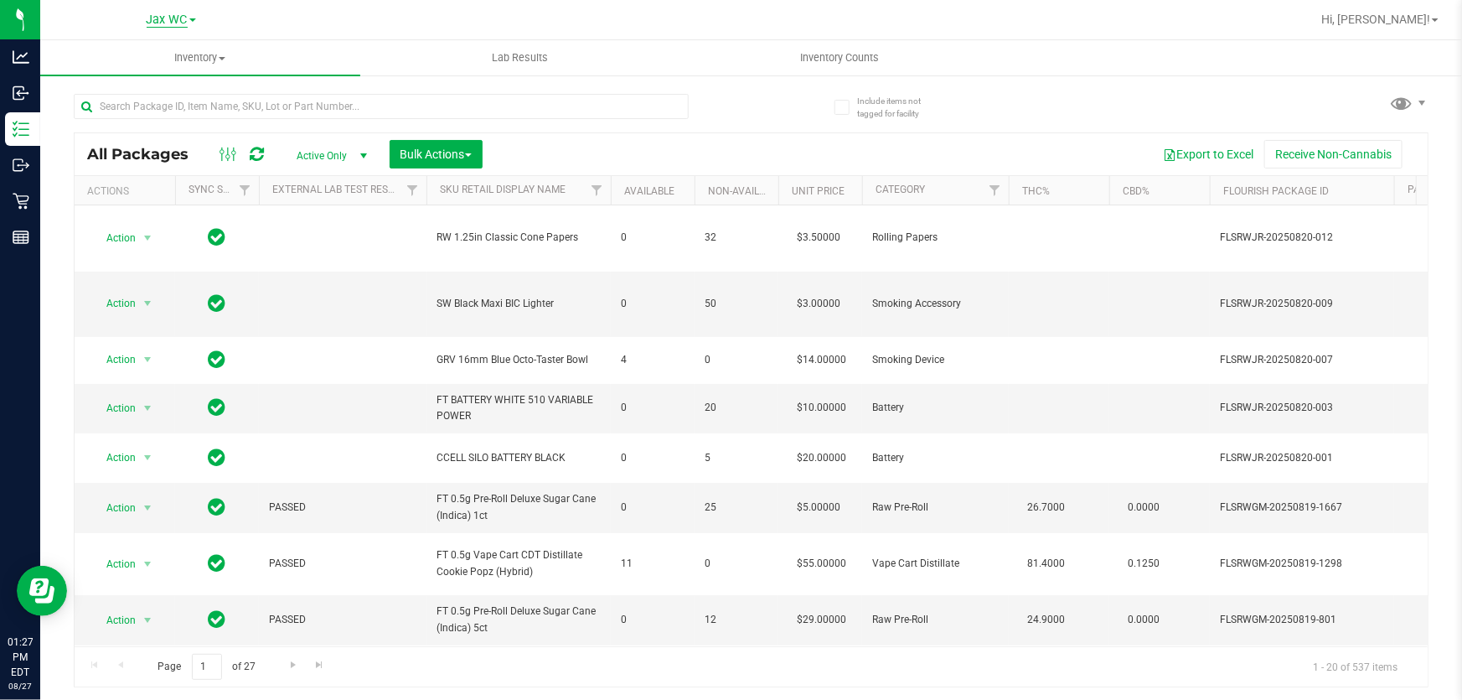
click at [160, 24] on span "Jax WC" at bounding box center [167, 20] width 41 height 15
click at [151, 52] on link "Jax Atlantic WC" at bounding box center [171, 59] width 245 height 23
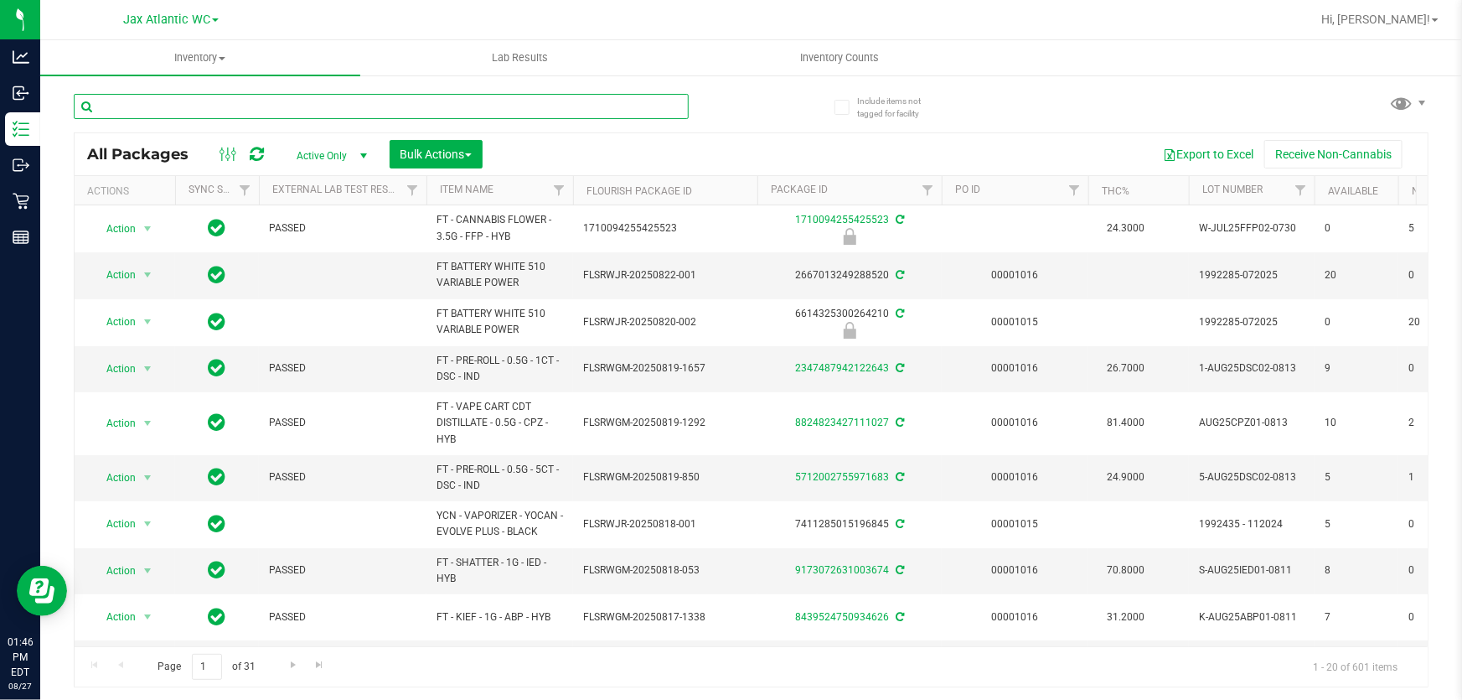
click at [277, 104] on input "text" at bounding box center [381, 106] width 615 height 25
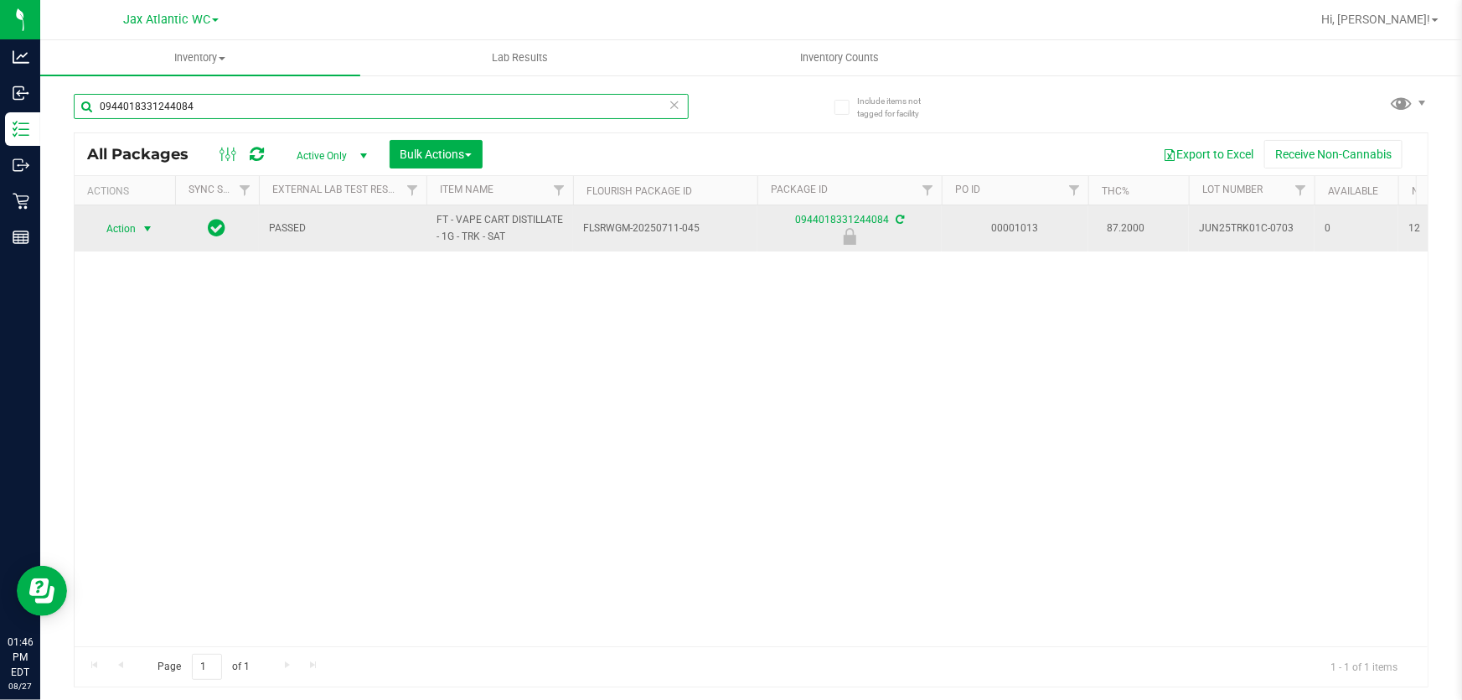
type input "0944018331244084"
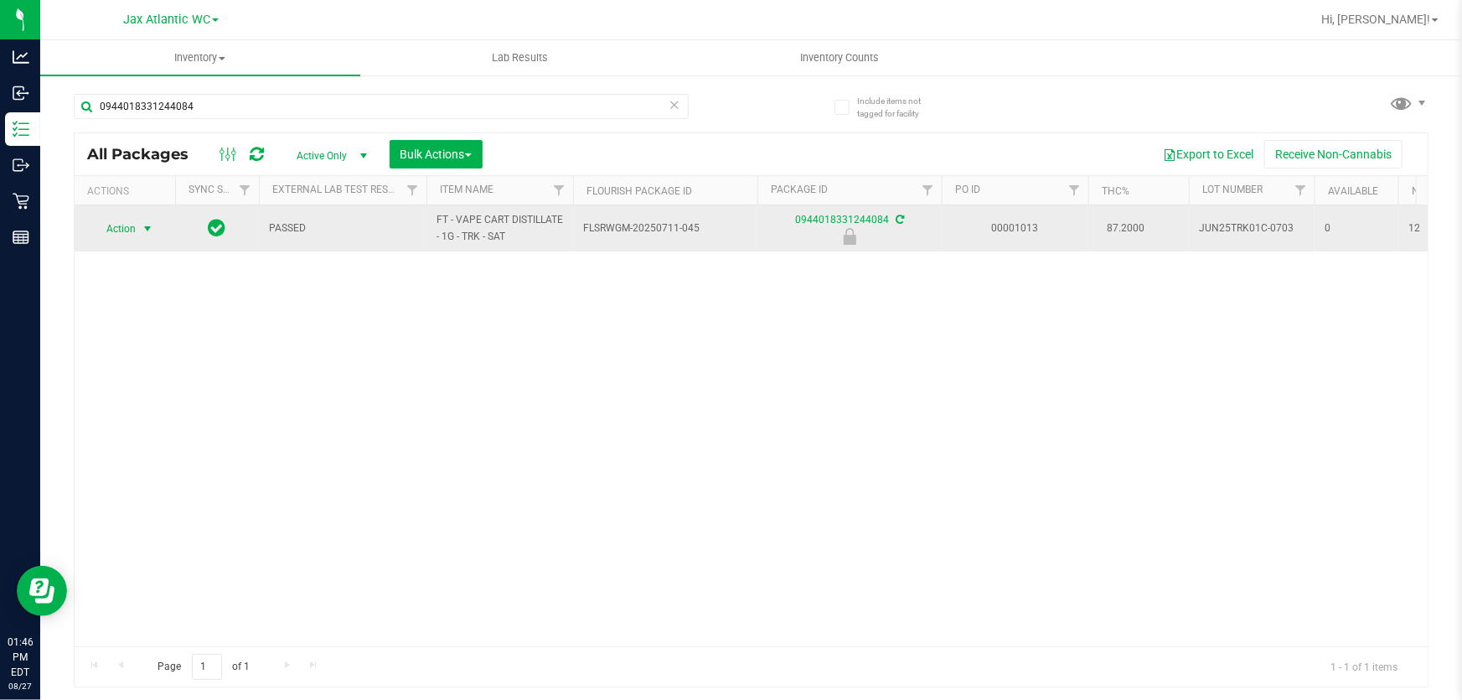
click at [128, 230] on span "Action" at bounding box center [113, 228] width 45 height 23
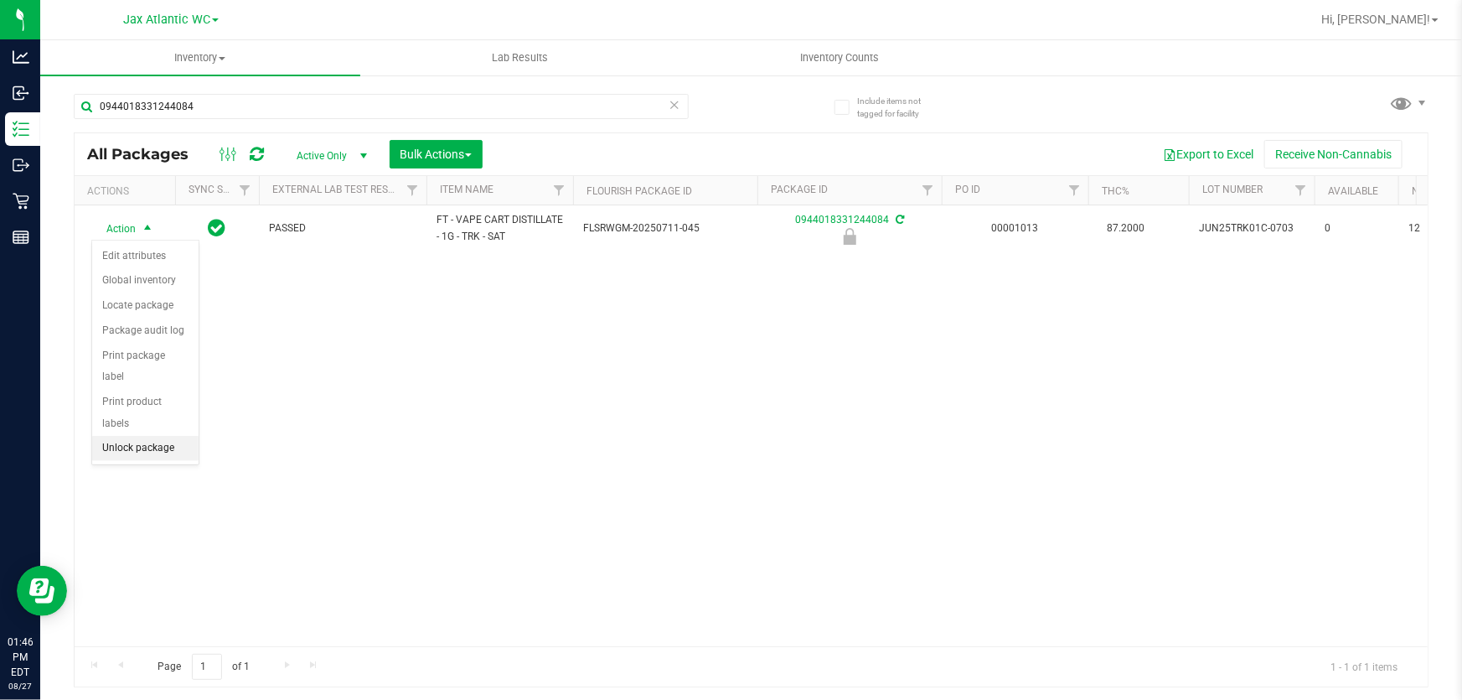
click at [143, 436] on li "Unlock package" at bounding box center [145, 448] width 106 height 25
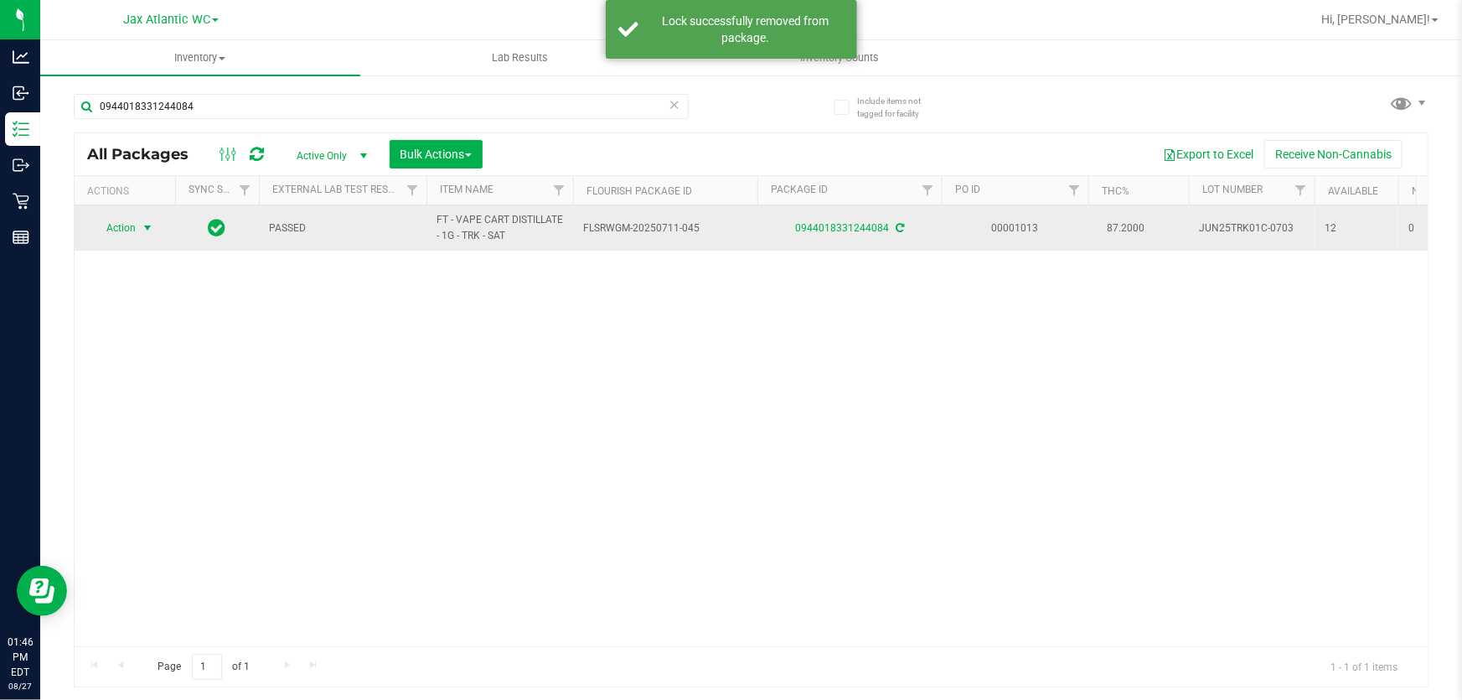
click at [117, 226] on span "Action" at bounding box center [113, 227] width 45 height 23
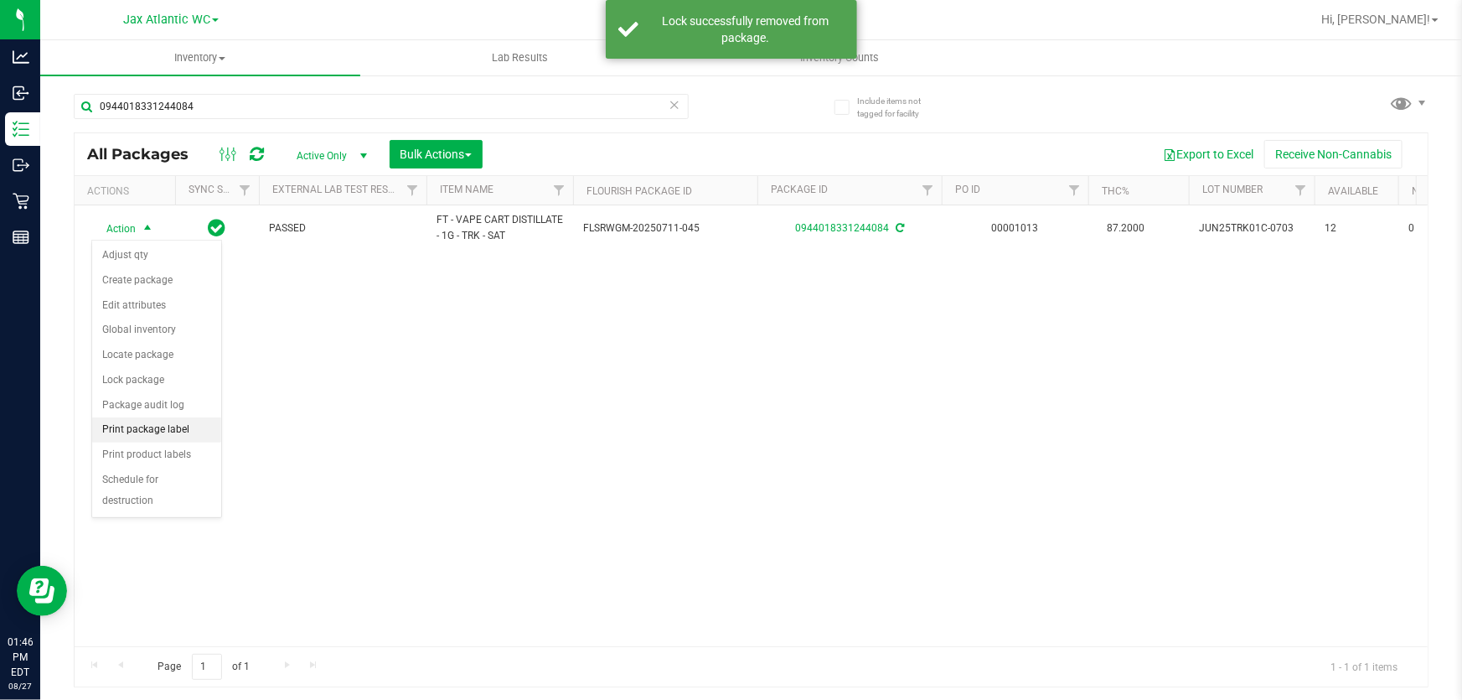
click at [177, 435] on li "Print package label" at bounding box center [156, 429] width 129 height 25
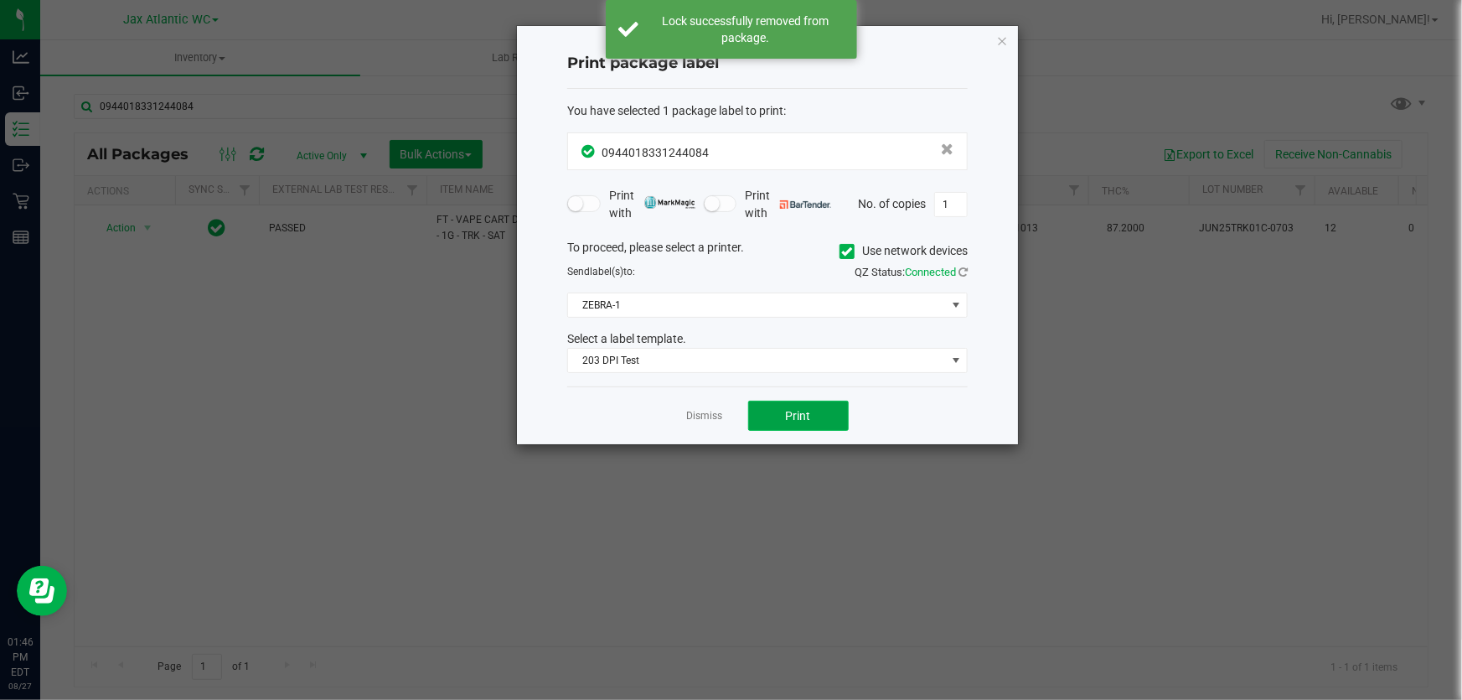
click at [810, 410] on button "Print" at bounding box center [798, 416] width 101 height 30
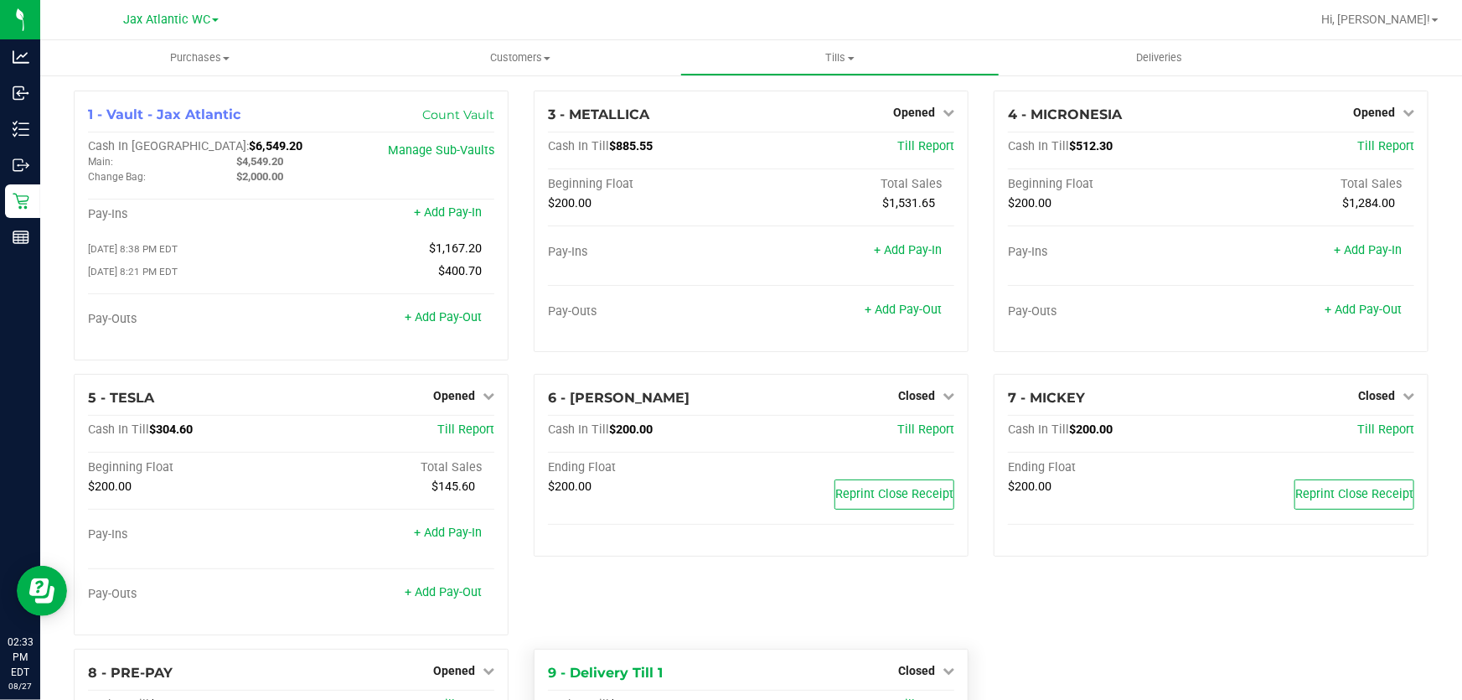
click at [587, 646] on div "6 - [PERSON_NAME] Closed Open Till Cash In Till $200.00 Till Report Ending Floa…" at bounding box center [751, 511] width 460 height 275
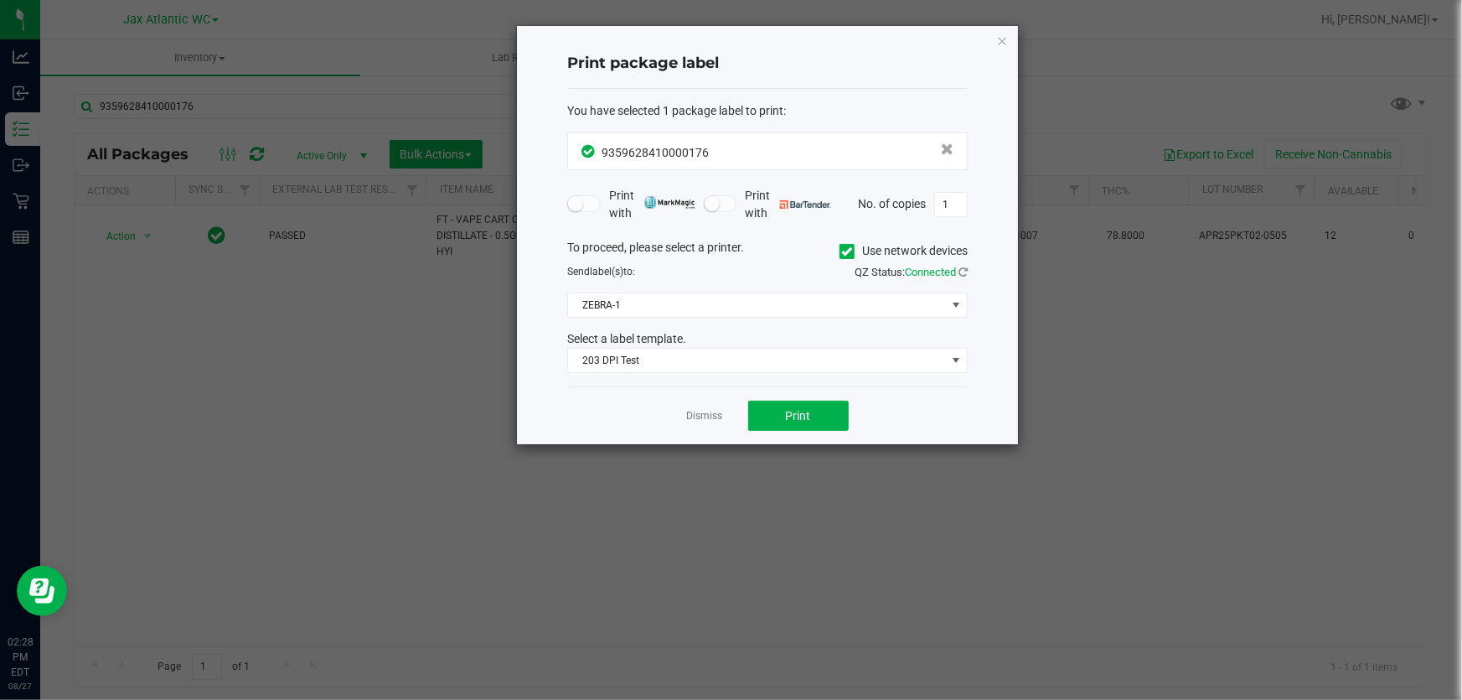
drag, startPoint x: 0, startPoint y: 0, endPoint x: 709, endPoint y: 416, distance: 821.7
click at [709, 417] on link "Dismiss" at bounding box center [705, 416] width 36 height 14
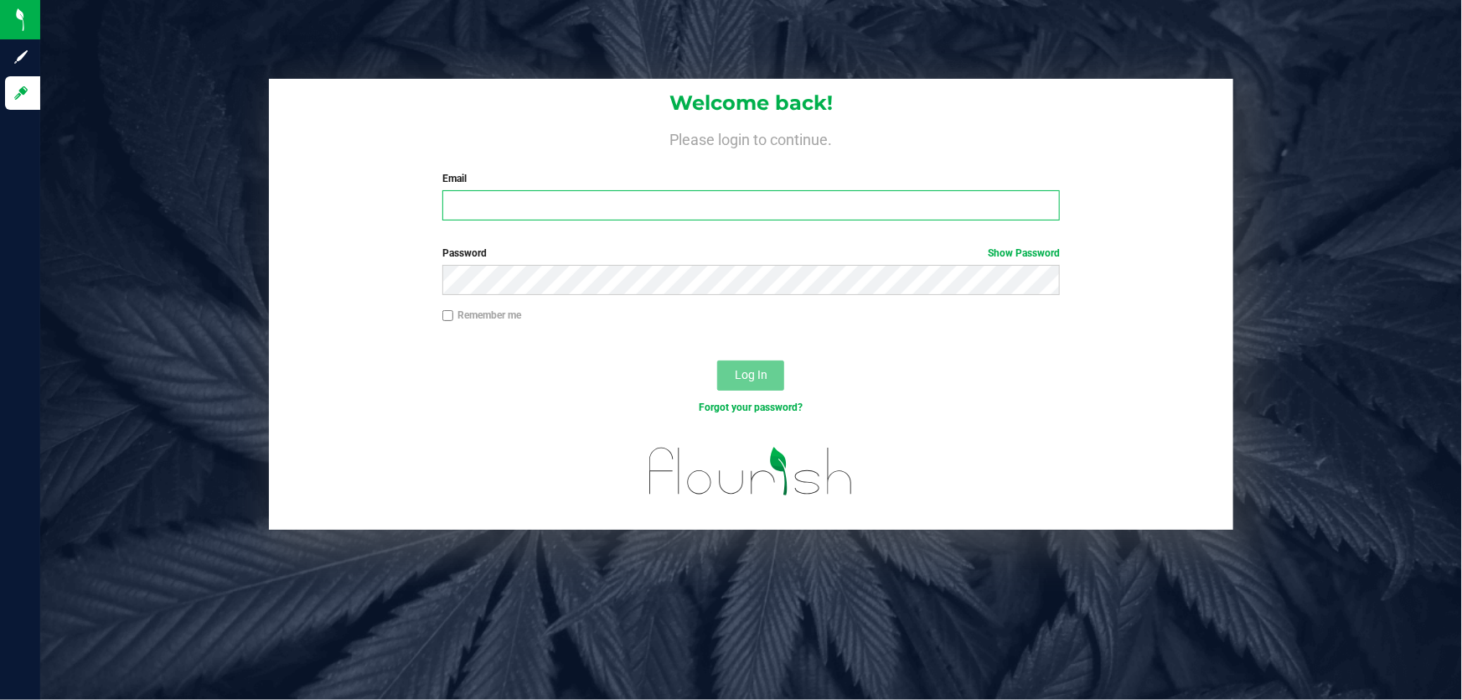
click at [462, 205] on input "Email" at bounding box center [751, 205] width 618 height 30
type input "[EMAIL_ADDRESS][DOMAIN_NAME]"
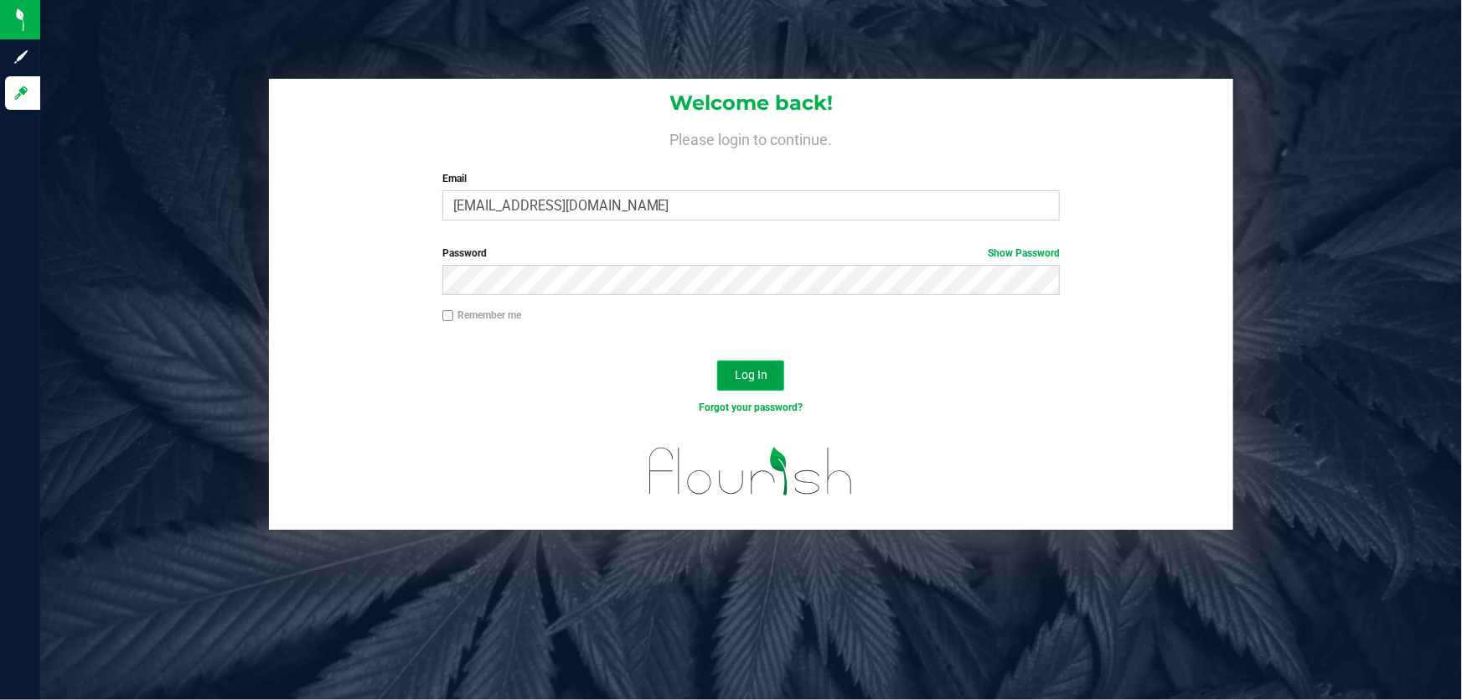
click at [753, 364] on button "Log In" at bounding box center [750, 375] width 67 height 30
